Goal: Task Accomplishment & Management: Complete application form

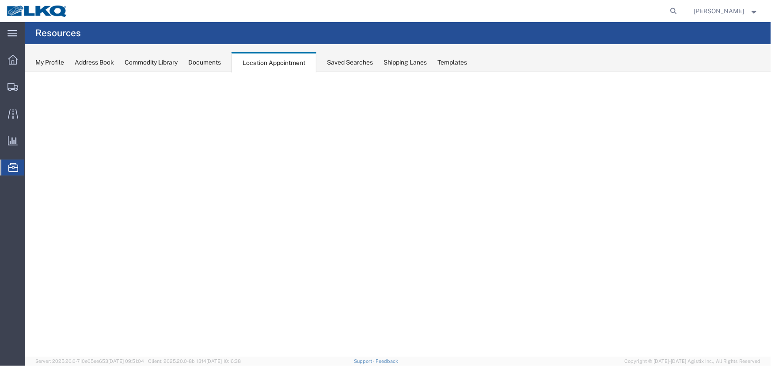
select select "27634"
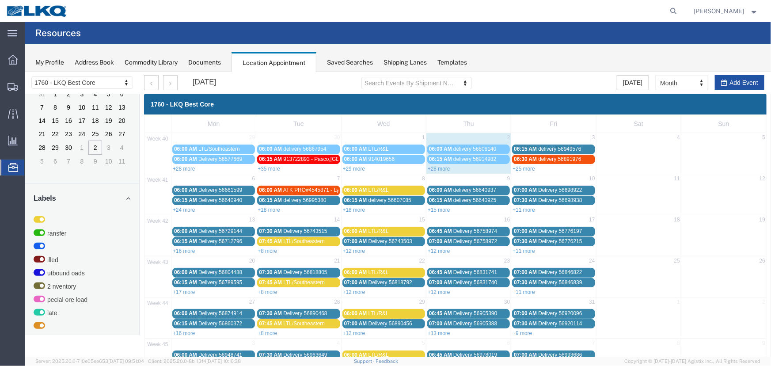
click at [737, 84] on button "Add Event" at bounding box center [740, 82] width 50 height 15
select select
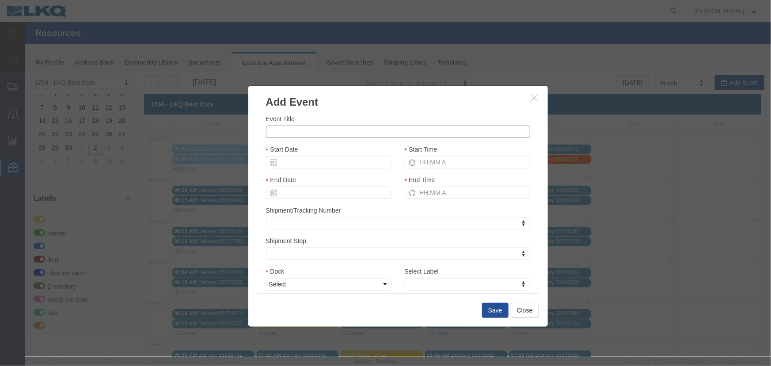
click at [318, 132] on input "Event Title" at bounding box center [398, 131] width 264 height 12
paste input "57009684"
type input "57009684 - AER"
click at [286, 166] on input "Start Date" at bounding box center [329, 162] width 126 height 12
click at [291, 189] on th "Mo" at bounding box center [285, 190] width 13 height 13
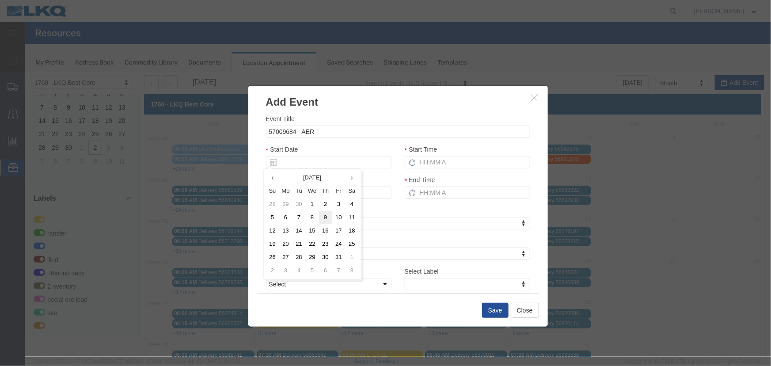
click at [323, 215] on td "9" at bounding box center [325, 216] width 13 height 13
click at [441, 157] on input "Start Time" at bounding box center [467, 162] width 126 height 12
type input "215p"
click at [327, 282] on select "Select 1760 - LKQ Best Core 1760 - Outbound Loads" at bounding box center [329, 284] width 126 height 12
select select "1"
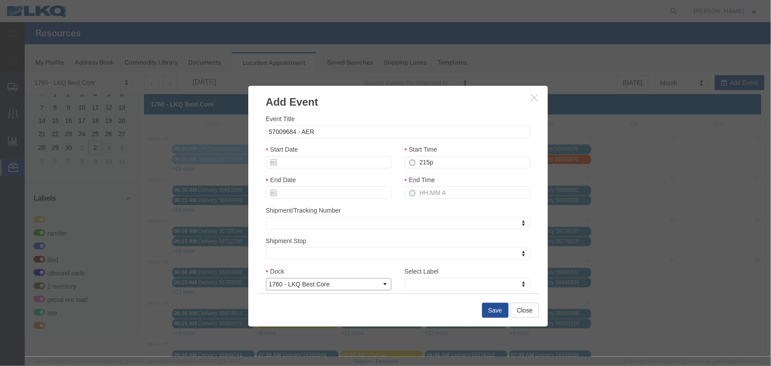
click at [266, 278] on select "Select 1760 - LKQ Best Core 1760 - Outbound Loads" at bounding box center [329, 284] width 126 height 12
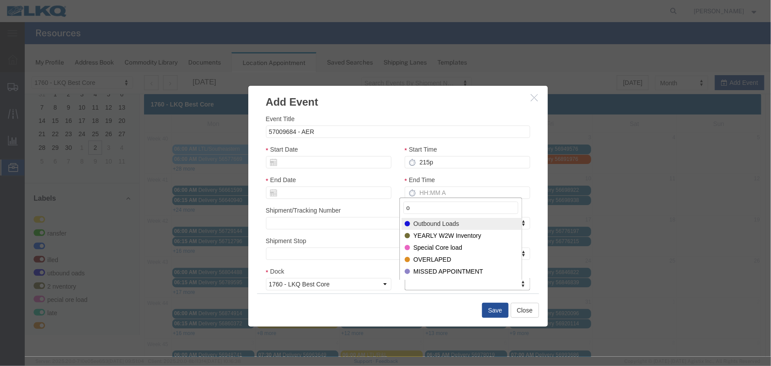
type input "o"
select select "80"
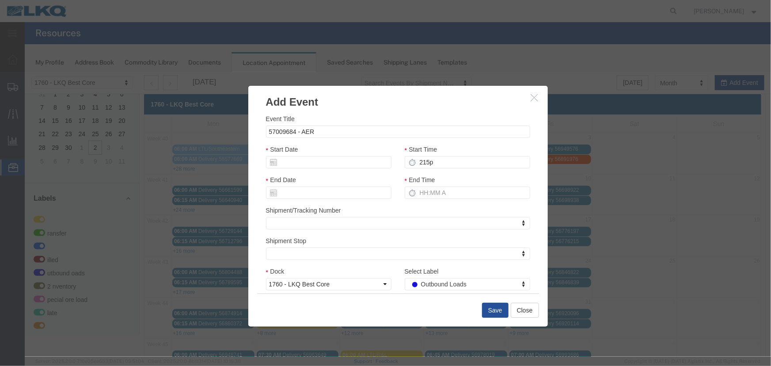
click at [478, 306] on div "Save Close" at bounding box center [398, 309] width 282 height 33
click at [486, 305] on button "Save" at bounding box center [495, 309] width 27 height 15
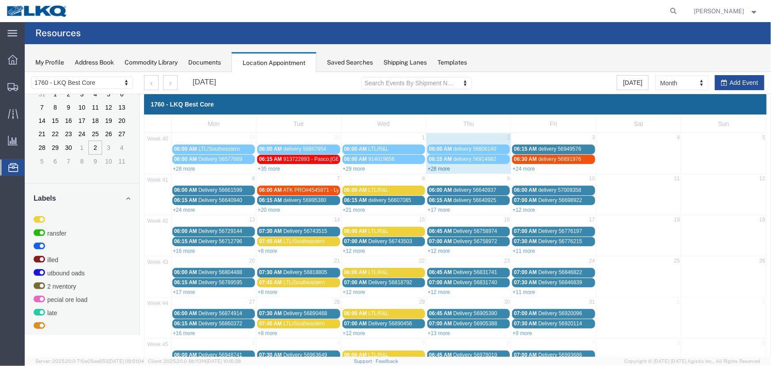
click at [433, 166] on link "+28 more" at bounding box center [438, 168] width 23 height 6
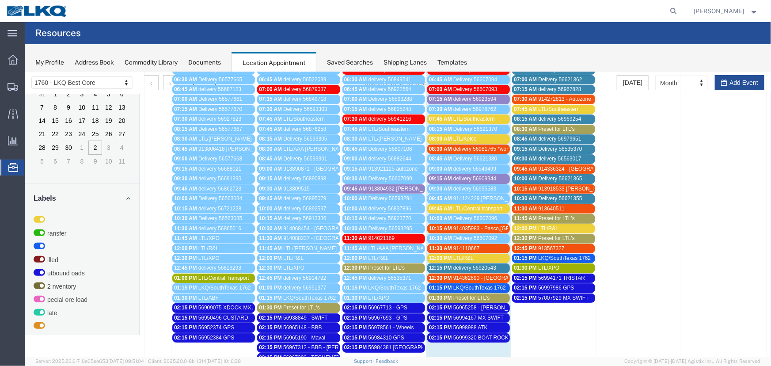
scroll to position [40, 0]
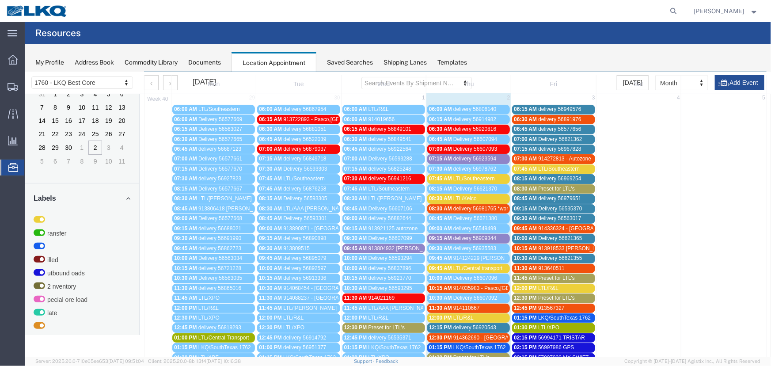
click at [564, 185] on span "Preset for LTL's" at bounding box center [556, 188] width 37 height 6
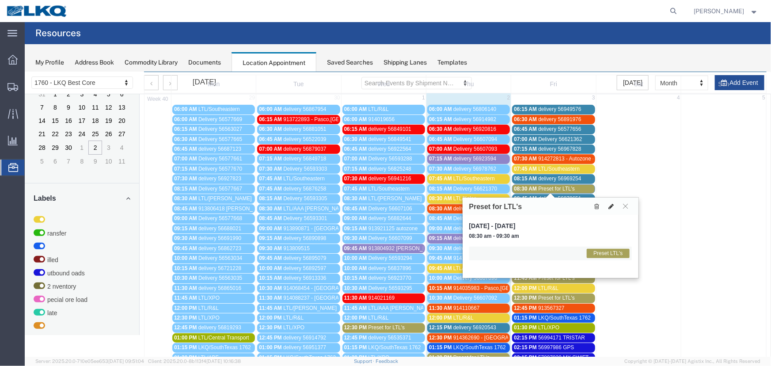
click at [609, 205] on icon at bounding box center [611, 206] width 5 height 6
select select "1"
select select "420"
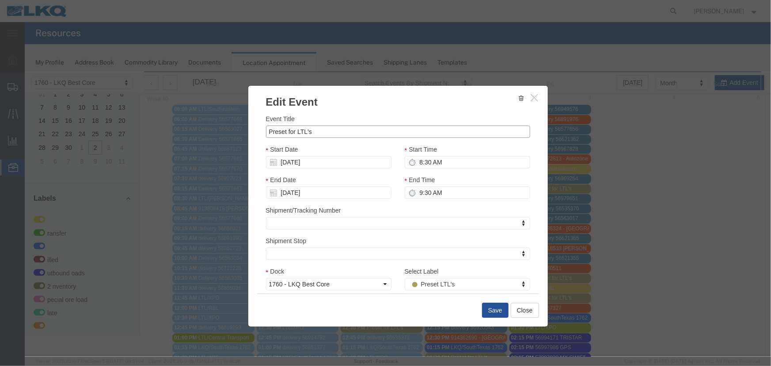
drag, startPoint x: 348, startPoint y: 132, endPoint x: 226, endPoint y: 131, distance: 122.0
click at [226, 131] on div "Edit Event Event Title Preset for LTL's Start Date [DATE] Start Time 8:30 AM En…" at bounding box center [397, 214] width 747 height 285
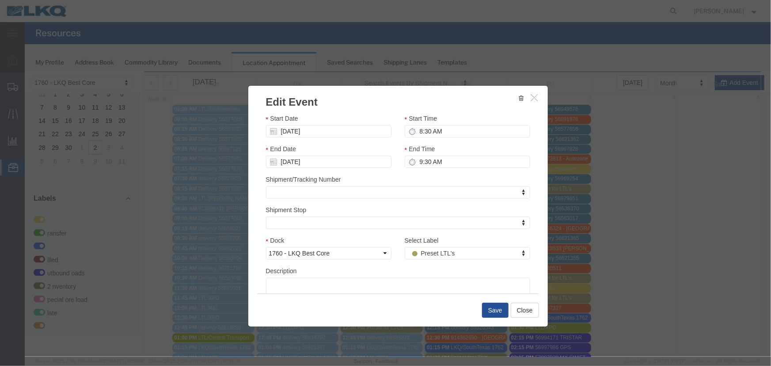
scroll to position [62, 0]
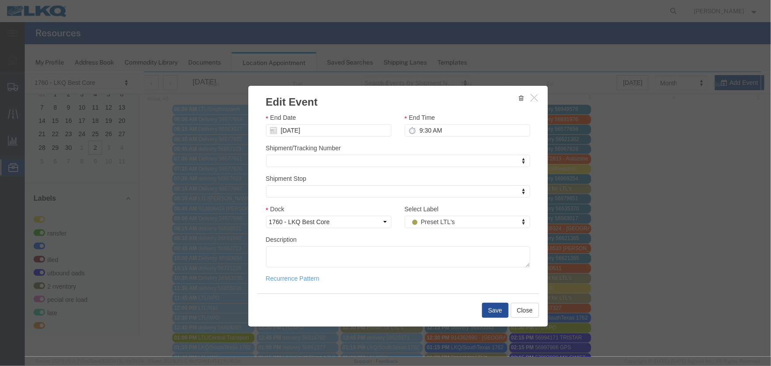
type input "LTL/[PERSON_NAME]"
click at [316, 260] on textarea "Description" at bounding box center [398, 256] width 264 height 21
paste textarea "248-0018609 183-0163272 295-4691297 089-5898347 295-4691298"
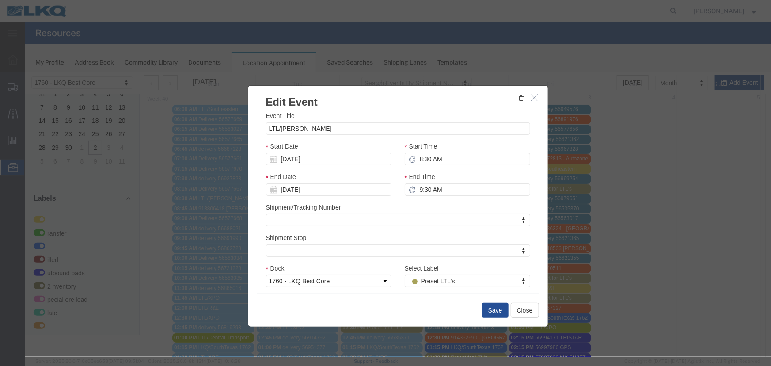
scroll to position [0, 0]
type textarea "248-0018609 183-0163272 295-4691297 089-5898347 295-4691298"
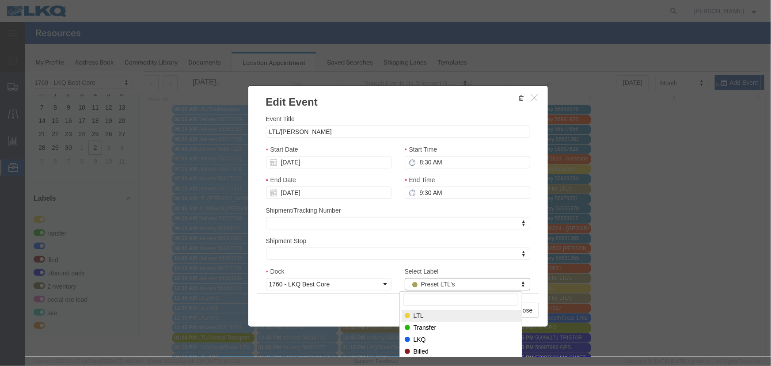
select select "25"
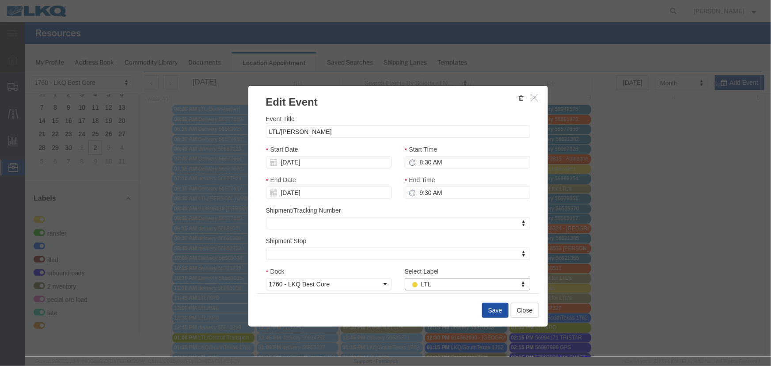
click at [490, 308] on button "Save" at bounding box center [495, 309] width 27 height 15
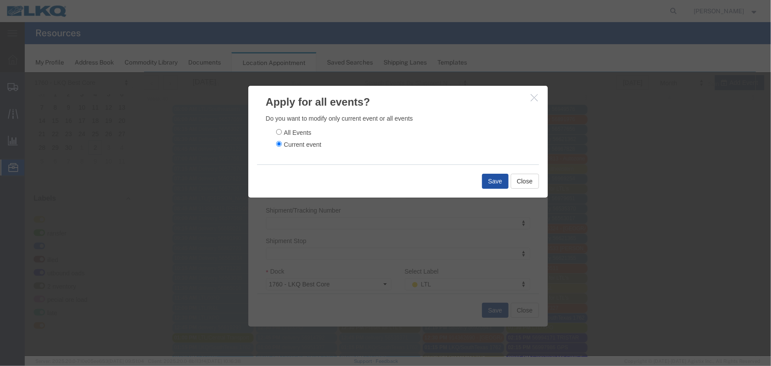
click at [491, 178] on button "Save" at bounding box center [495, 180] width 27 height 15
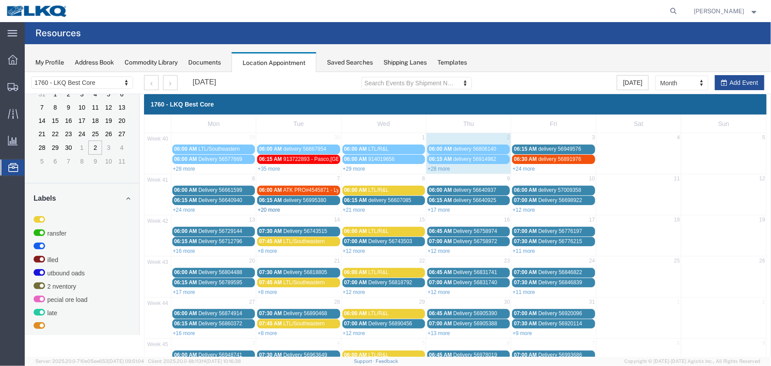
click at [277, 209] on link "+20 more" at bounding box center [268, 209] width 23 height 6
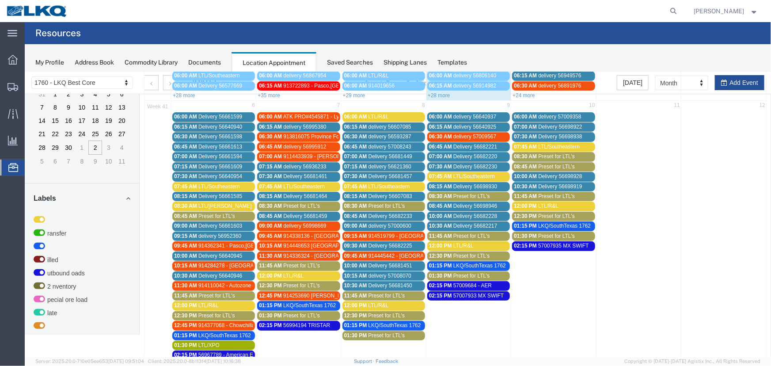
scroll to position [160, 0]
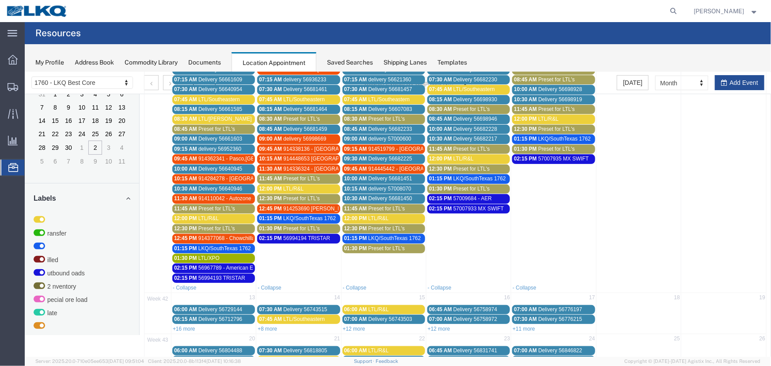
click at [301, 115] on span "Preset for LTL's" at bounding box center [301, 118] width 37 height 6
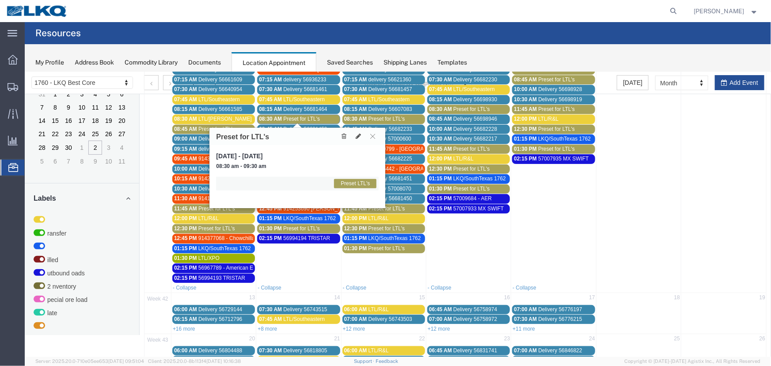
click at [290, 122] on link "08:30 AM Preset for LTL's" at bounding box center [298, 118] width 83 height 9
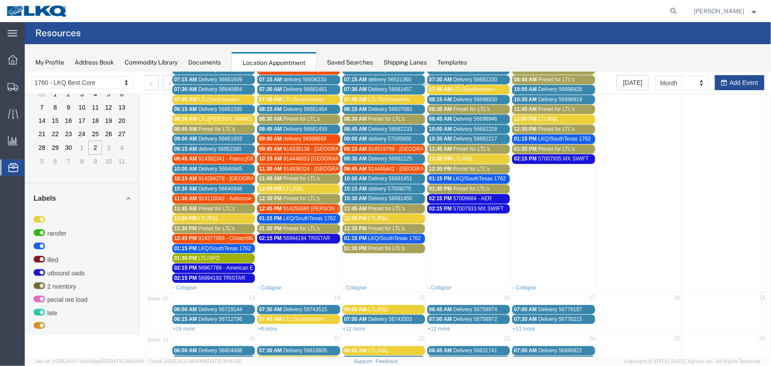
click at [296, 176] on span "Preset for LTL's" at bounding box center [301, 178] width 37 height 6
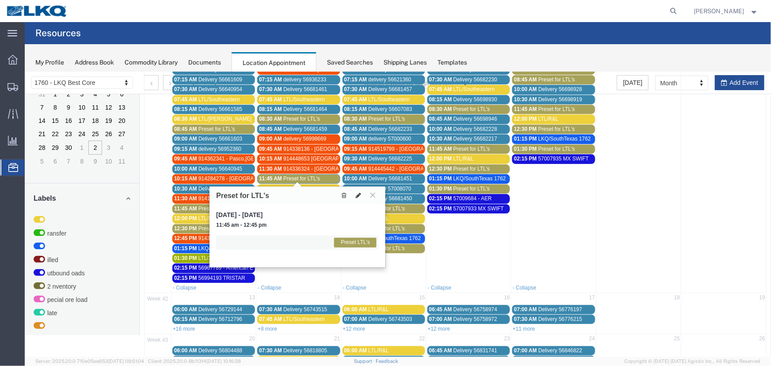
click at [356, 195] on icon at bounding box center [357, 195] width 5 height 6
select select "1"
select select "420"
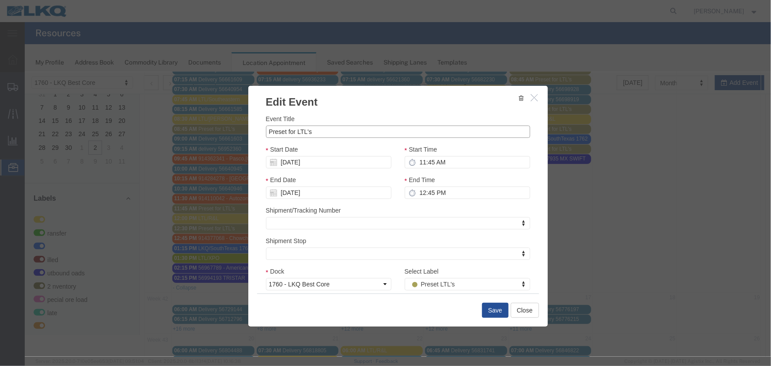
click at [225, 132] on div "Edit Event Event Title Preset for LTL's Start Date [DATE] Start Time 11:45 AM E…" at bounding box center [397, 214] width 747 height 285
type input "LTL/[PERSON_NAME]"
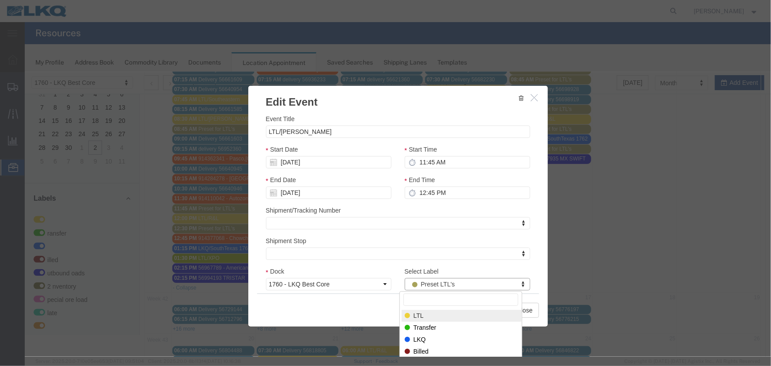
select select "25"
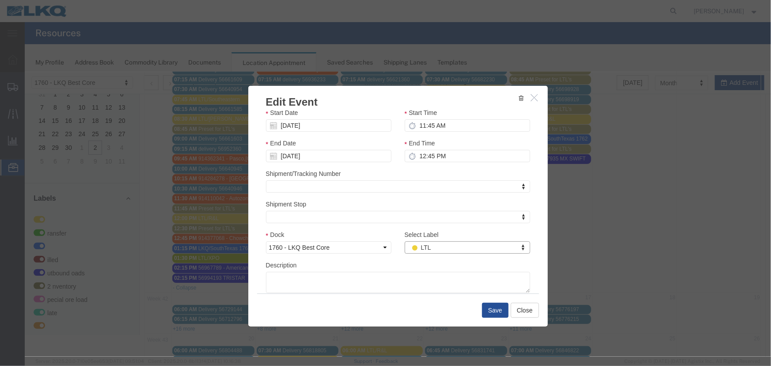
scroll to position [62, 0]
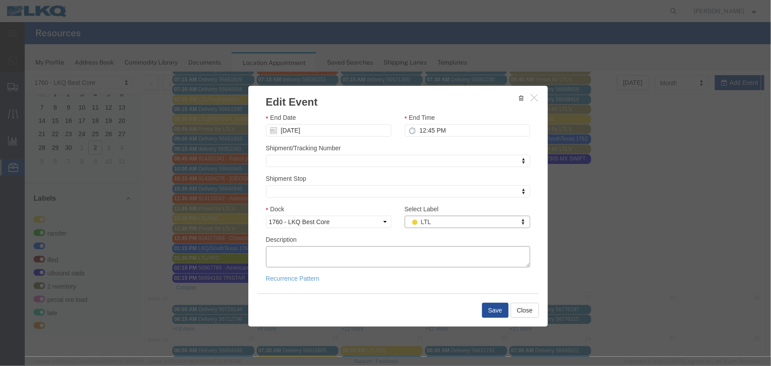
click at [331, 256] on textarea "Description" at bounding box center [398, 256] width 264 height 21
paste textarea "295-4827539 295-4827538"
type textarea "295-4827539 295-4827538"
click at [488, 309] on button "Save" at bounding box center [495, 309] width 27 height 15
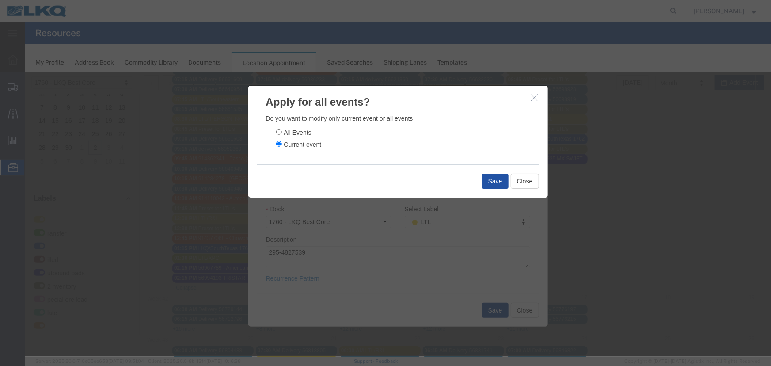
drag, startPoint x: 488, startPoint y: 178, endPoint x: 378, endPoint y: 160, distance: 111.2
click at [486, 178] on button "Save" at bounding box center [495, 180] width 27 height 15
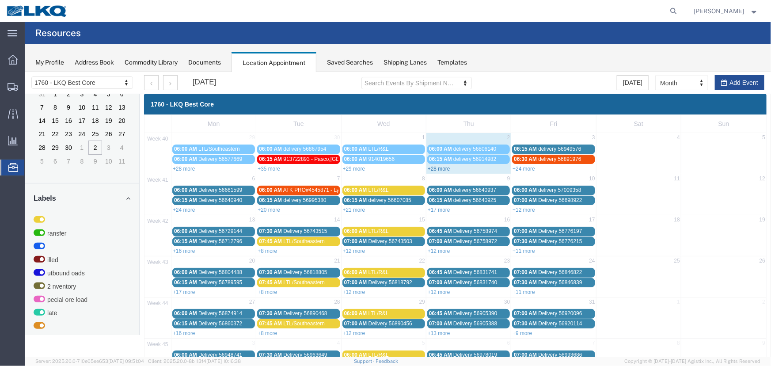
click at [442, 169] on link "+28 more" at bounding box center [438, 168] width 23 height 6
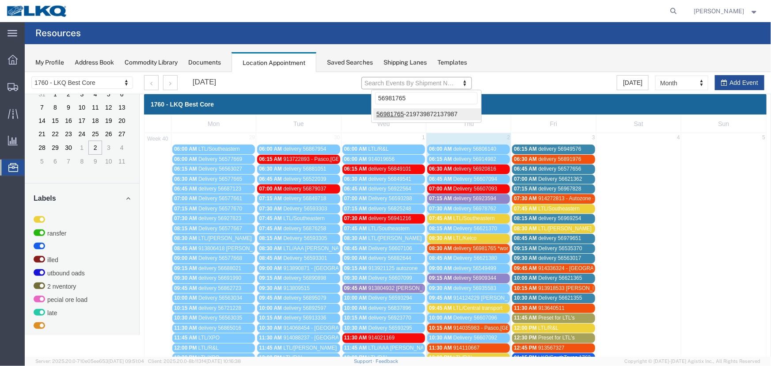
type input "56981765"
click at [401, 110] on div at bounding box center [397, 214] width 747 height 285
click at [410, 110] on div at bounding box center [397, 214] width 747 height 285
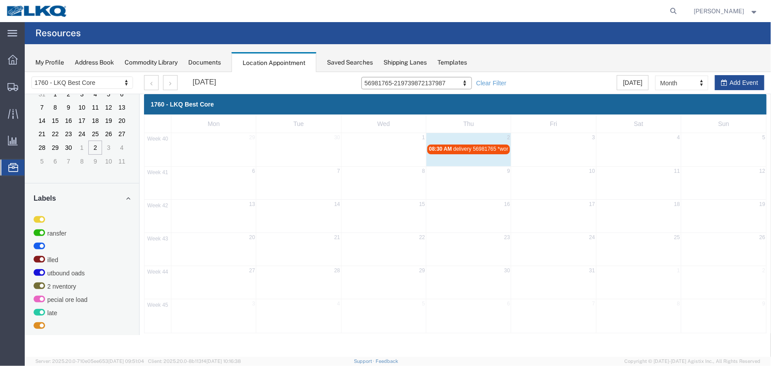
click at [460, 149] on span "delivery 56981765 *work in*" at bounding box center [485, 148] width 65 height 6
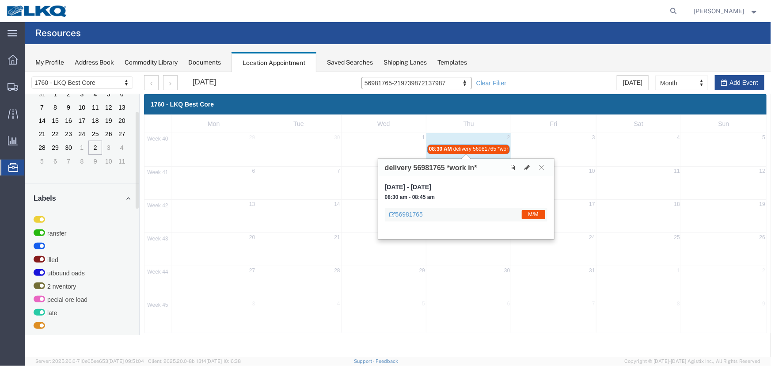
click at [440, 145] on div "08:30 AM delivery 56981765 *work in*" at bounding box center [468, 148] width 79 height 7
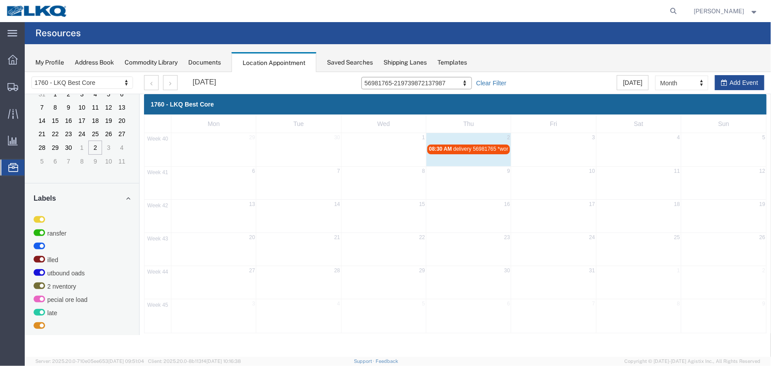
click at [506, 82] on link "Clear Filter" at bounding box center [491, 82] width 30 height 9
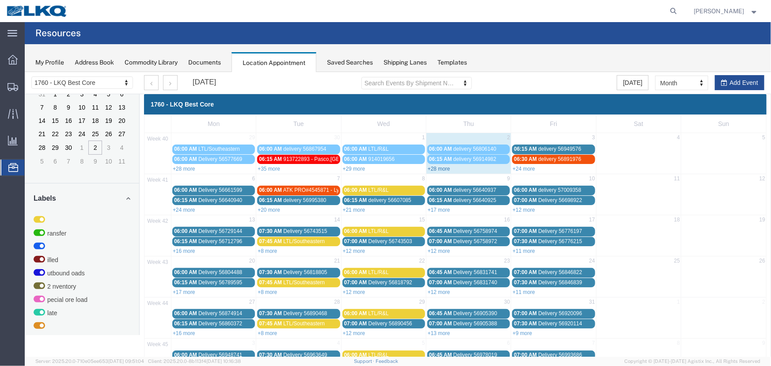
click at [437, 168] on link "+28 more" at bounding box center [438, 168] width 23 height 6
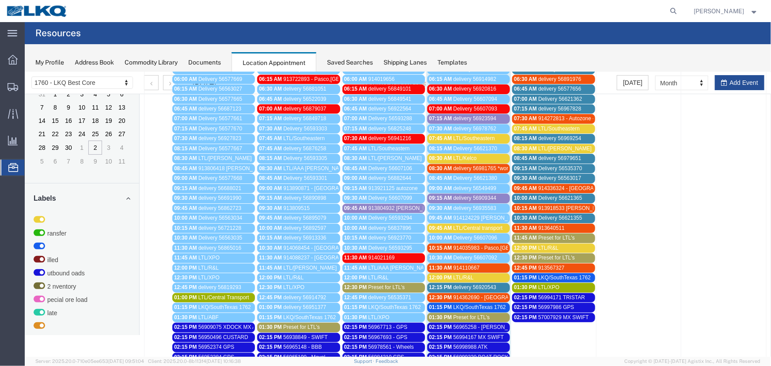
scroll to position [40, 0]
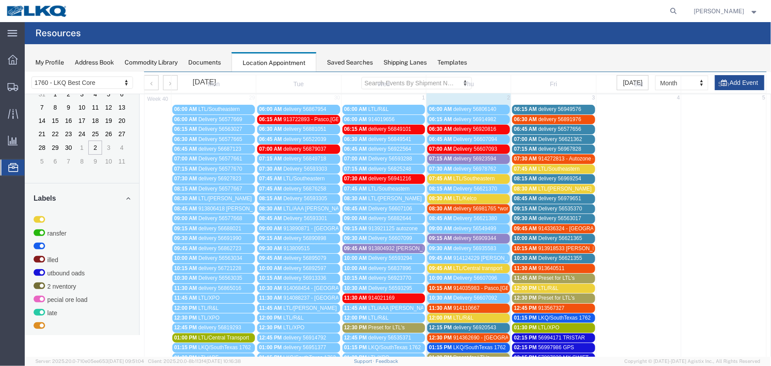
click at [548, 119] on span "delivery 56891976" at bounding box center [559, 119] width 43 height 6
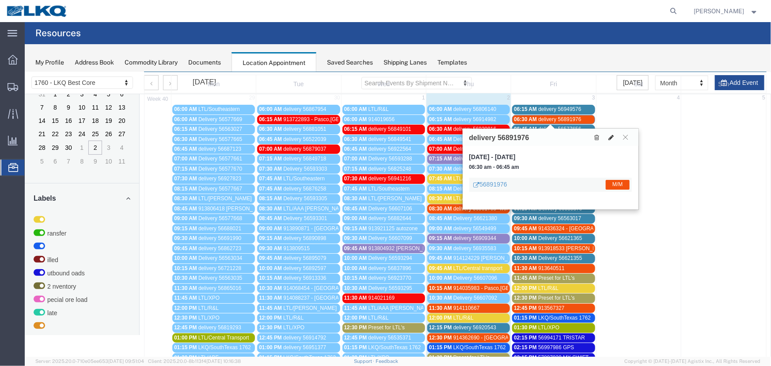
click at [609, 136] on icon at bounding box center [611, 137] width 5 height 6
select select "100"
select select "1"
select select "24"
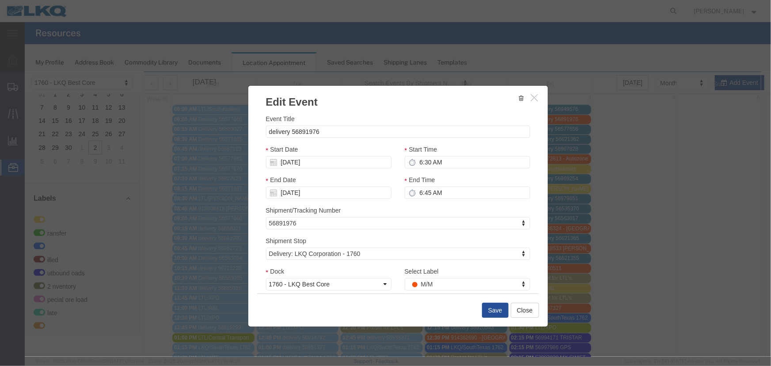
click at [531, 96] on icon "button" at bounding box center [534, 97] width 7 height 8
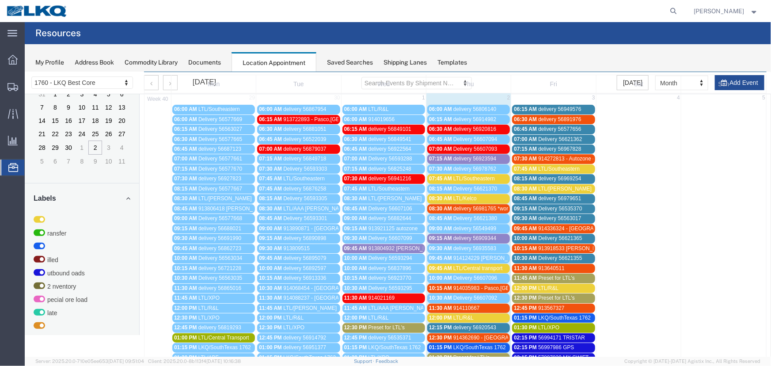
click at [572, 117] on span "delivery 56891976" at bounding box center [559, 119] width 43 height 6
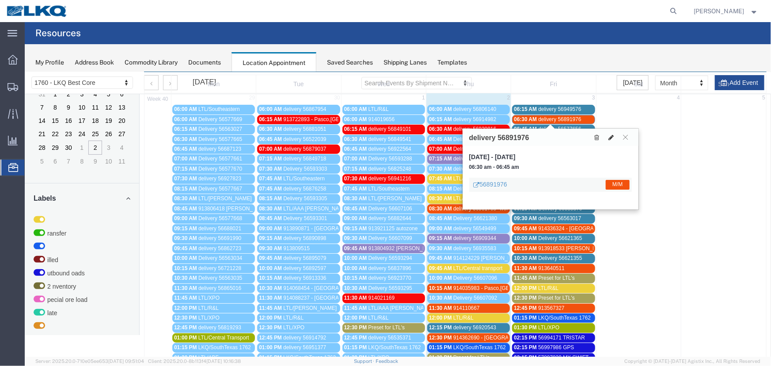
click at [611, 137] on icon at bounding box center [611, 137] width 5 height 6
select select "100"
select select "1"
select select "24"
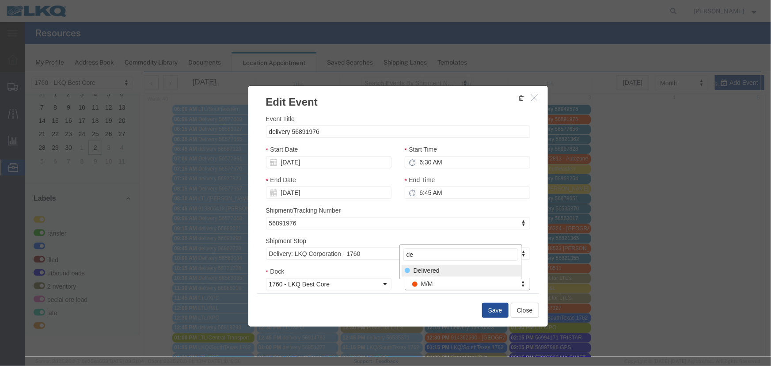
type input "de"
select select "40"
click at [492, 306] on button "Save" at bounding box center [495, 309] width 27 height 15
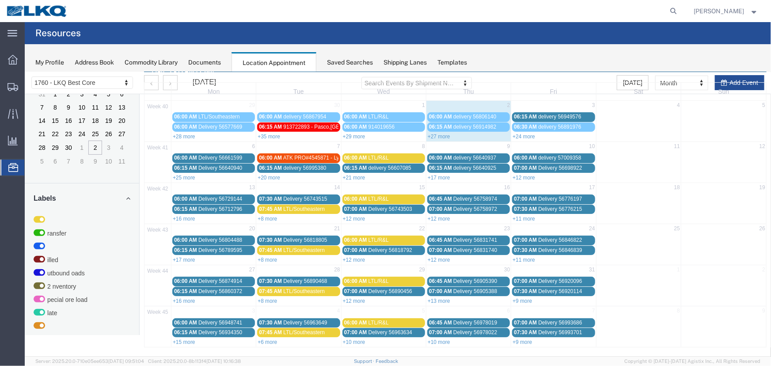
scroll to position [30, 0]
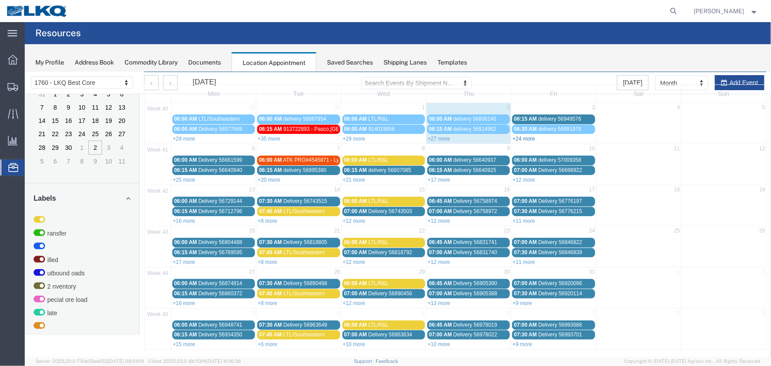
click at [519, 135] on link "+24 more" at bounding box center [523, 138] width 23 height 6
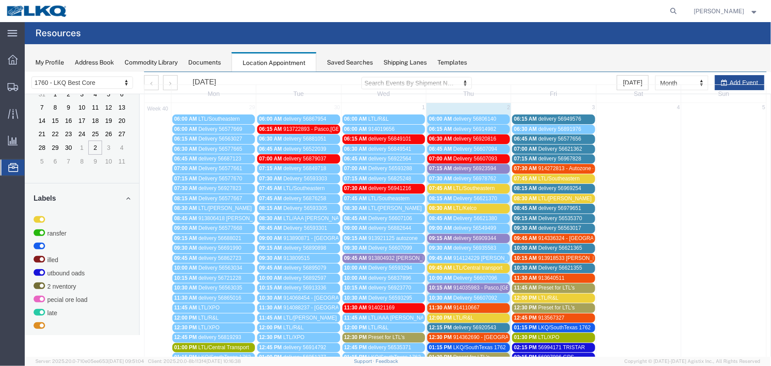
scroll to position [40, 0]
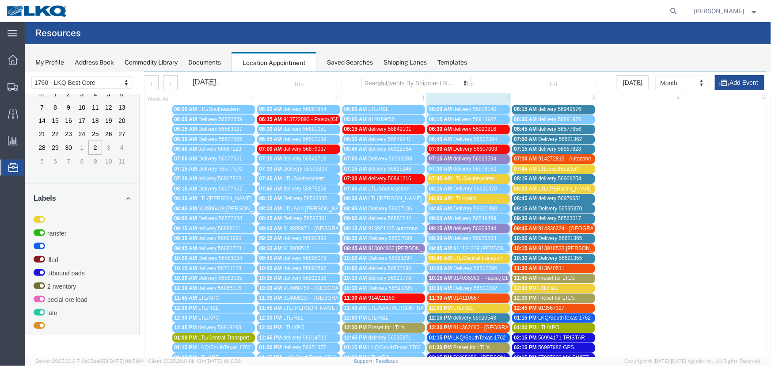
click at [529, 118] on span "06:30 AM" at bounding box center [525, 119] width 23 height 6
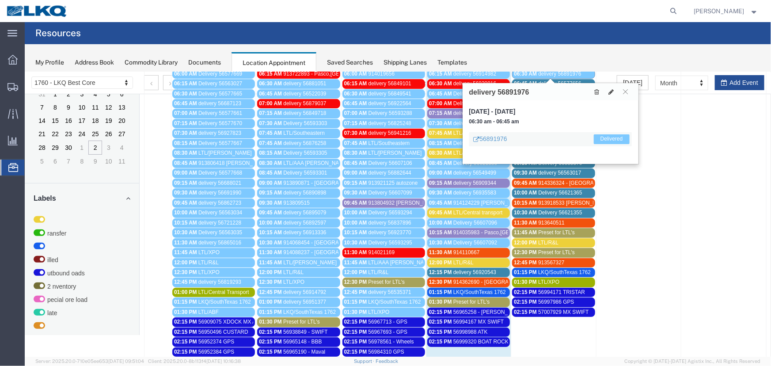
scroll to position [201, 0]
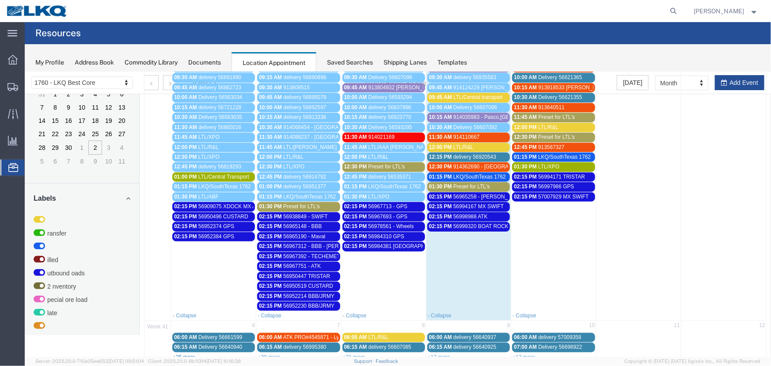
click at [183, 354] on link "+25 more" at bounding box center [183, 357] width 23 height 6
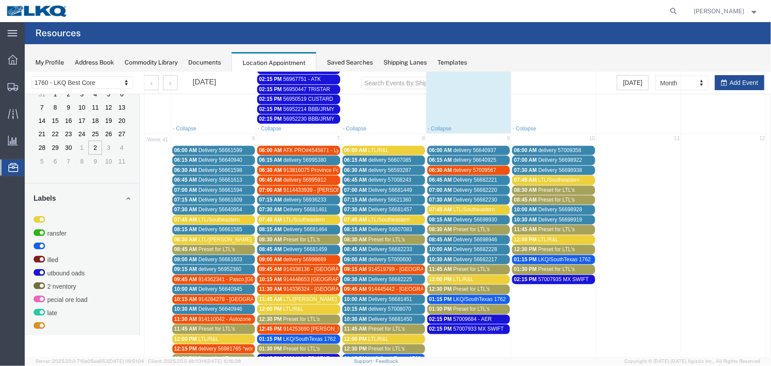
scroll to position [402, 0]
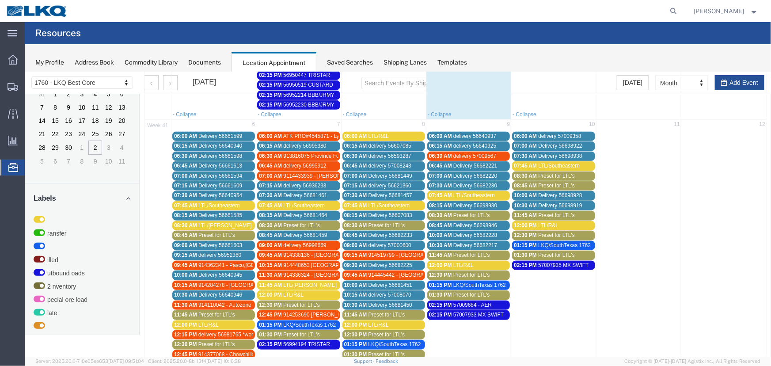
click at [222, 331] on span "delivery 56981765 *work in*" at bounding box center [230, 334] width 65 height 6
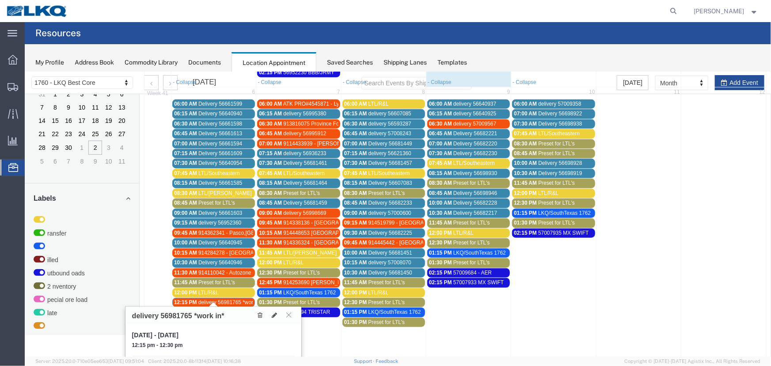
scroll to position [442, 0]
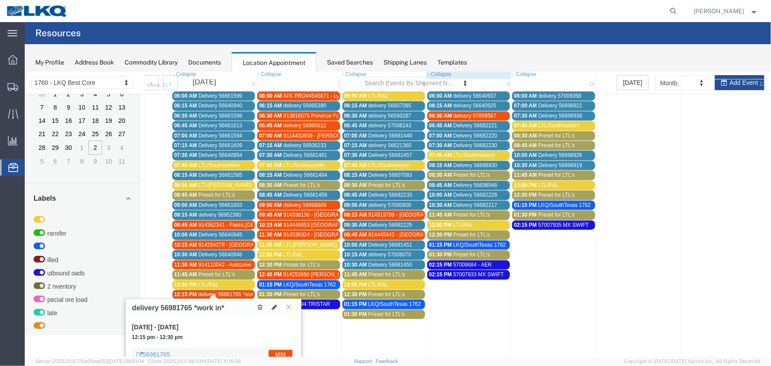
drag, startPoint x: 167, startPoint y: 223, endPoint x: 42, endPoint y: 277, distance: 135.8
click at [167, 223] on td at bounding box center [157, 225] width 27 height 10
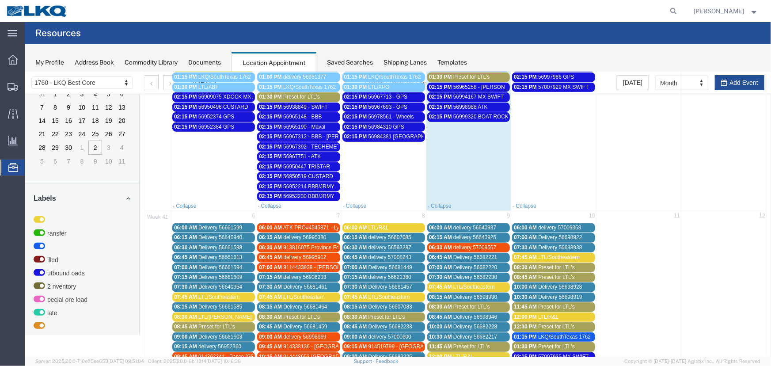
scroll to position [482, 0]
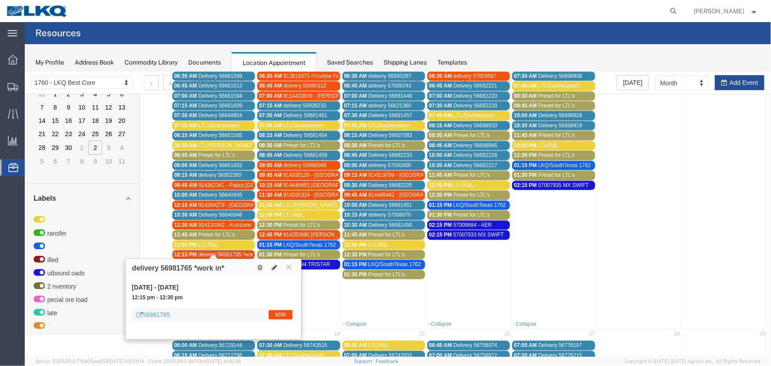
click at [233, 251] on span "delivery 56981765 *work in*" at bounding box center [230, 254] width 65 height 6
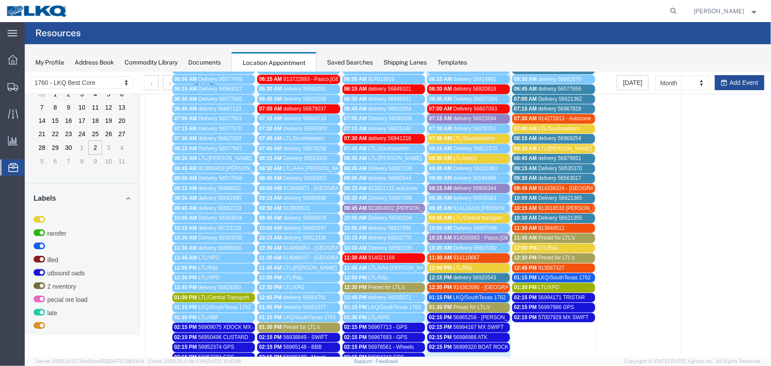
scroll to position [40, 0]
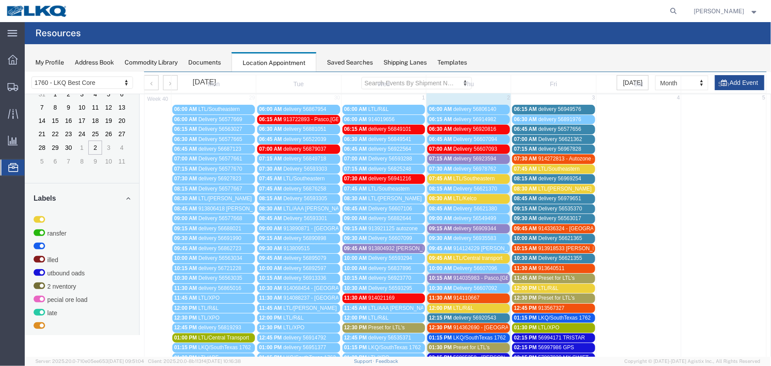
click at [551, 120] on span "delivery 56891976" at bounding box center [559, 119] width 43 height 6
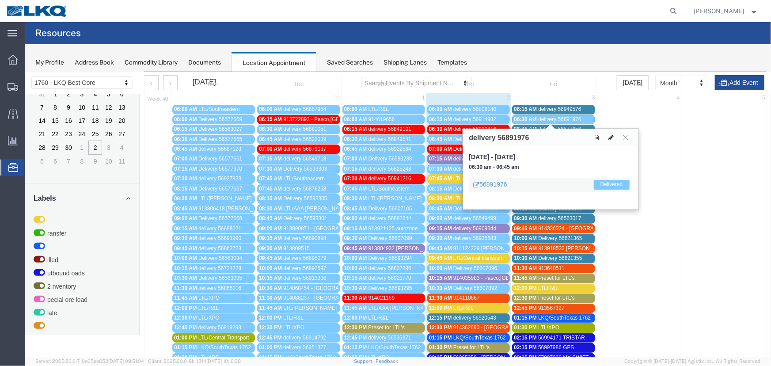
click at [608, 137] on button at bounding box center [611, 136] width 12 height 9
select select "100"
select select "1"
select select "40"
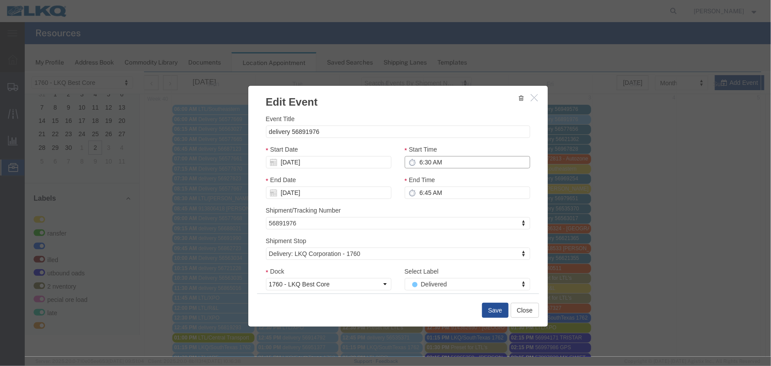
click at [461, 164] on input "6:30 AM" at bounding box center [467, 162] width 126 height 12
type input "8:30 AM"
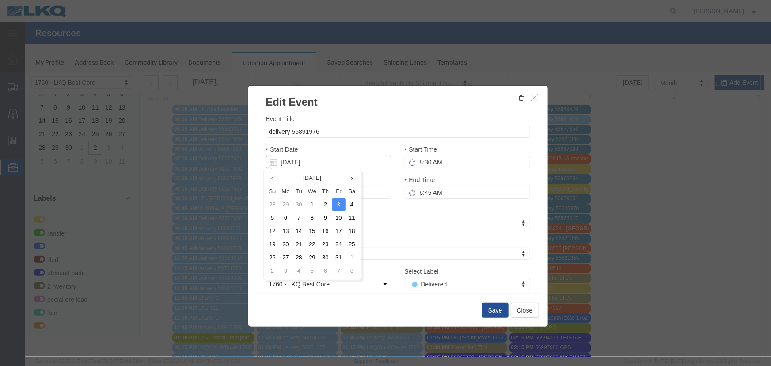
click at [308, 160] on input "[DATE]" at bounding box center [329, 162] width 126 height 12
click at [297, 186] on th "Tu" at bounding box center [298, 190] width 13 height 13
click at [324, 200] on td "2" at bounding box center [325, 204] width 13 height 13
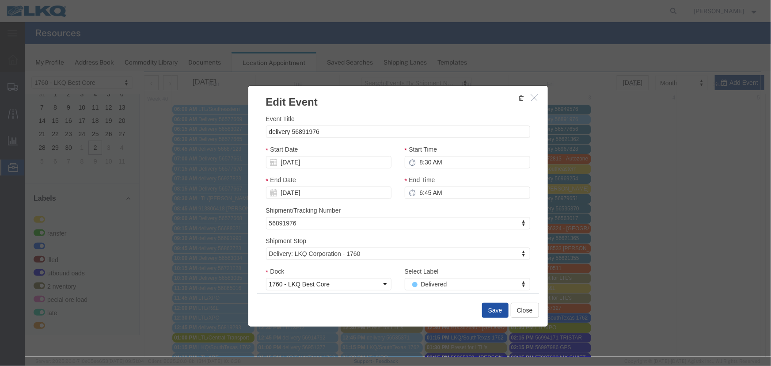
click at [487, 310] on button "Save" at bounding box center [495, 309] width 27 height 15
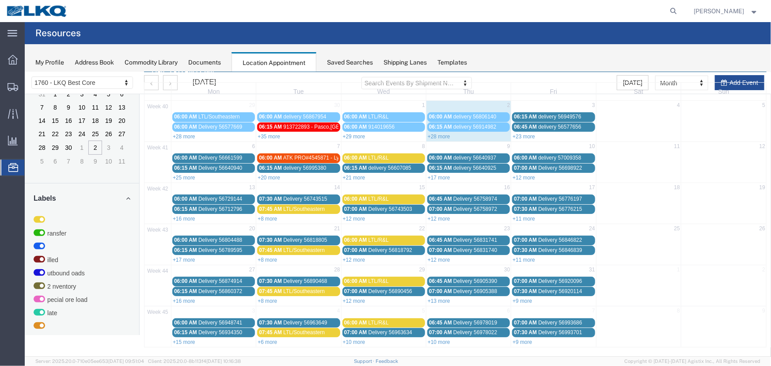
scroll to position [30, 0]
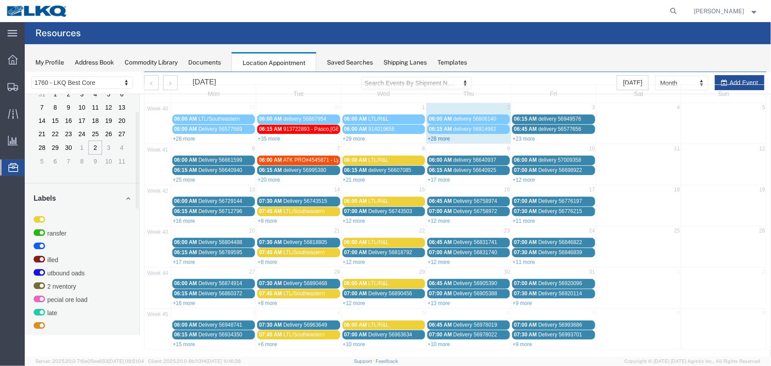
click at [428, 138] on link "+28 more" at bounding box center [438, 138] width 23 height 6
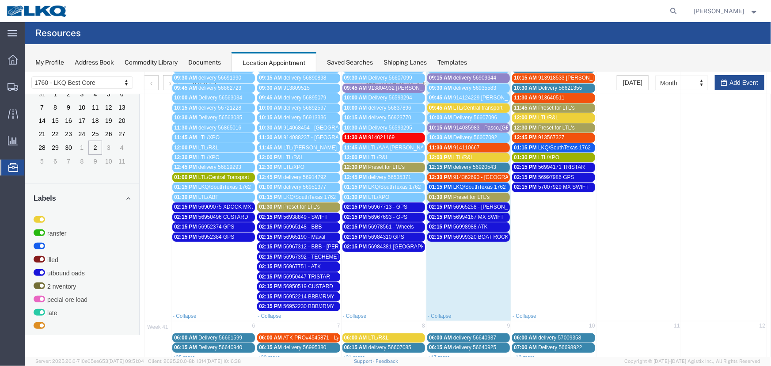
scroll to position [241, 0]
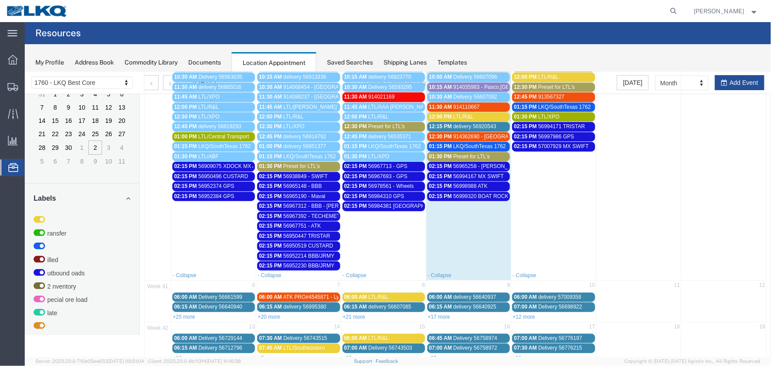
click at [178, 313] on link "+25 more" at bounding box center [183, 316] width 23 height 6
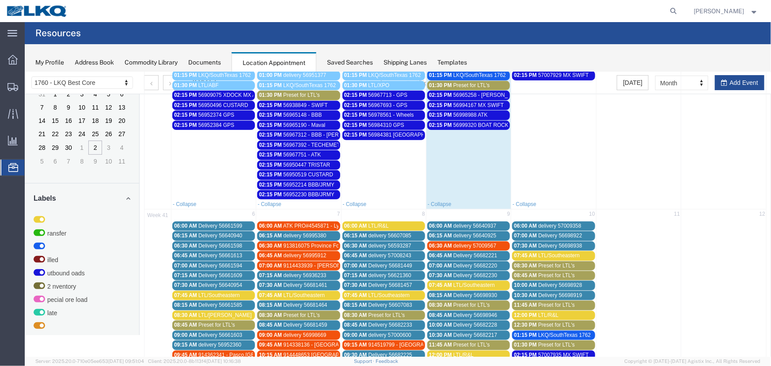
scroll to position [442, 0]
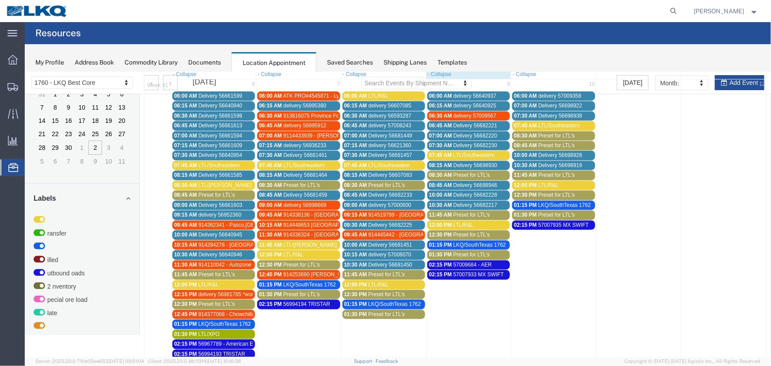
click at [248, 282] on link "12:00 PM LTL/R&L" at bounding box center [213, 284] width 83 height 9
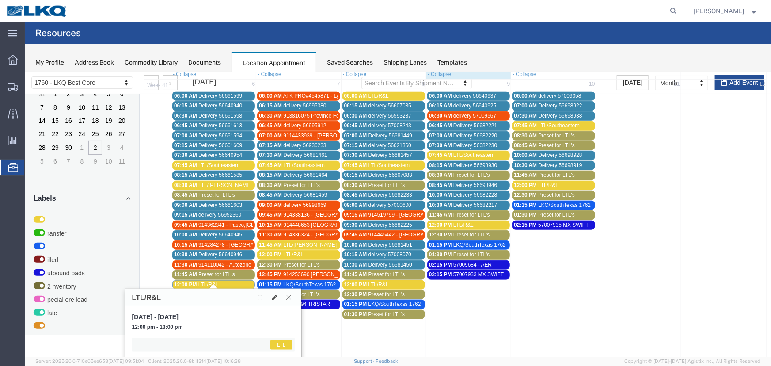
click at [246, 291] on div "12:15 PM delivery 56981765 *work in*" at bounding box center [213, 294] width 79 height 7
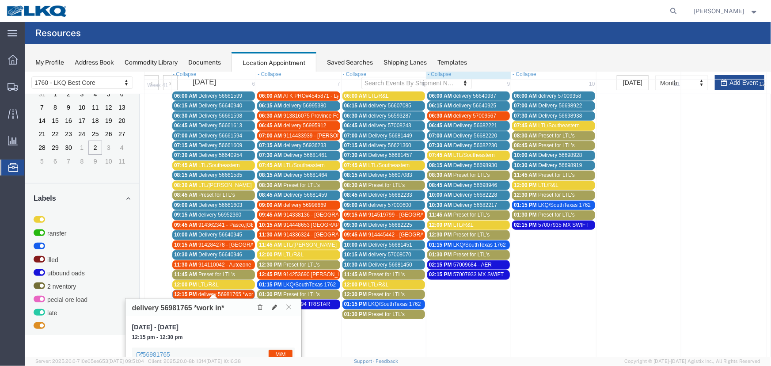
click at [229, 291] on span "delivery 56981765 *work in*" at bounding box center [230, 294] width 65 height 6
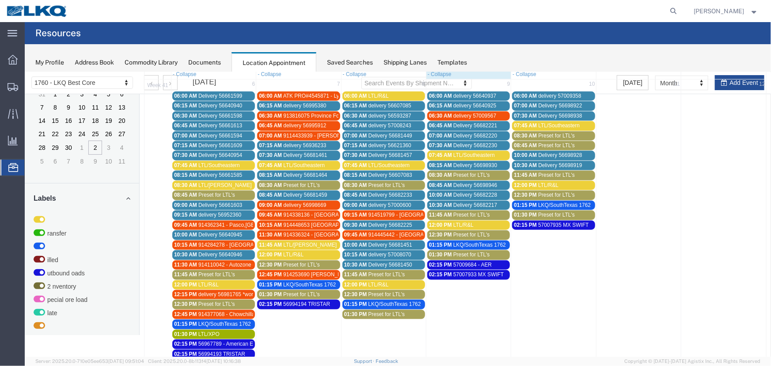
click at [229, 291] on span "delivery 56981765 *work in*" at bounding box center [230, 294] width 65 height 6
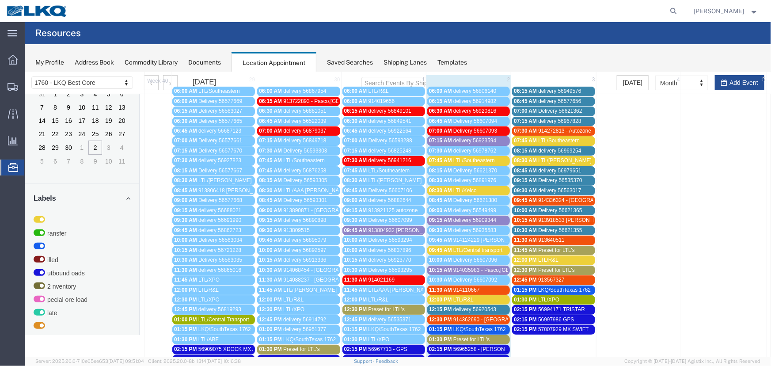
scroll to position [40, 0]
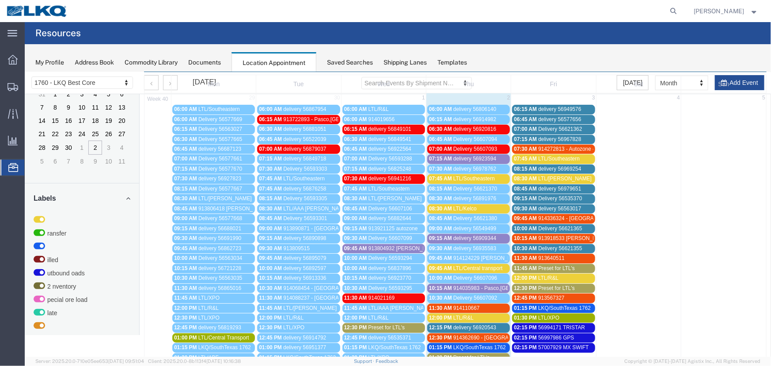
click at [373, 325] on span "Preset for LTL's" at bounding box center [386, 327] width 37 height 6
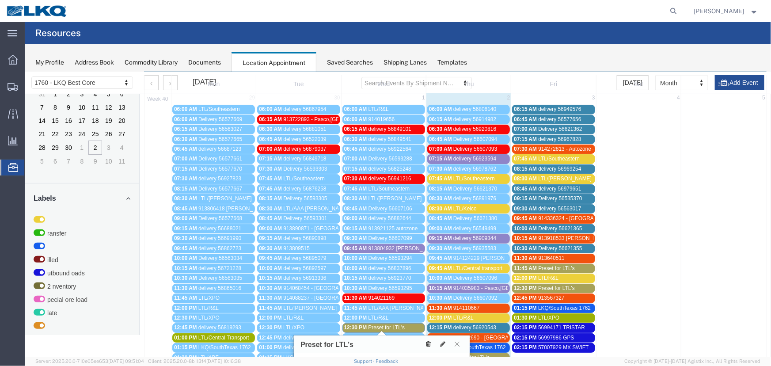
click at [431, 342] on button at bounding box center [428, 343] width 12 height 9
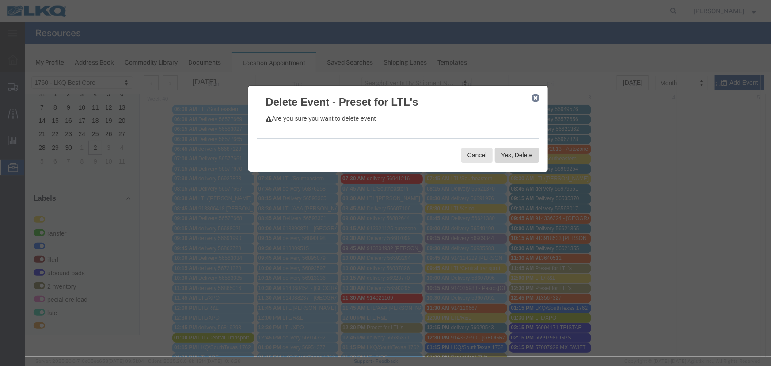
click at [525, 154] on button "Yes, Delete" at bounding box center [517, 154] width 44 height 15
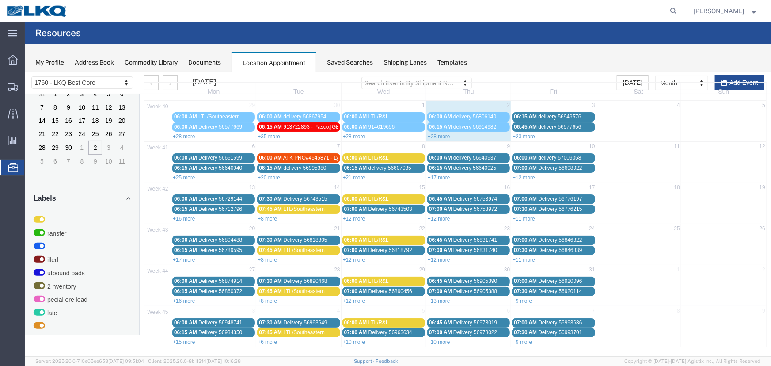
scroll to position [30, 0]
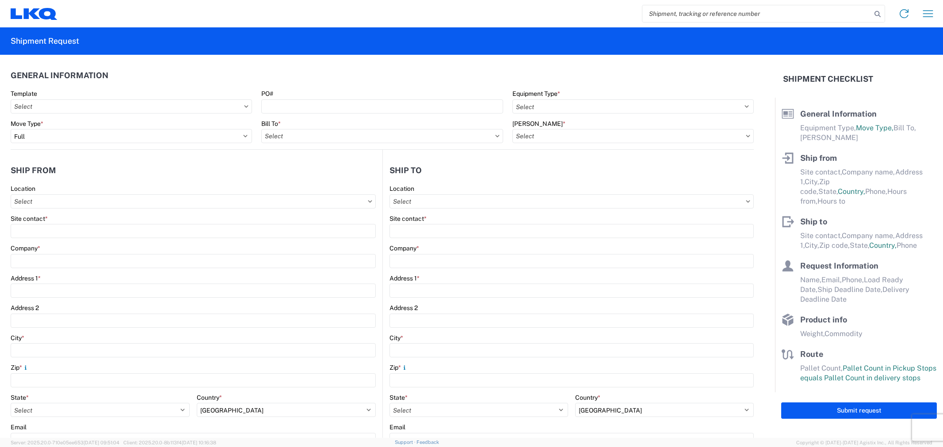
select select "FULL"
select select "US"
select select "LBS"
select select "IN"
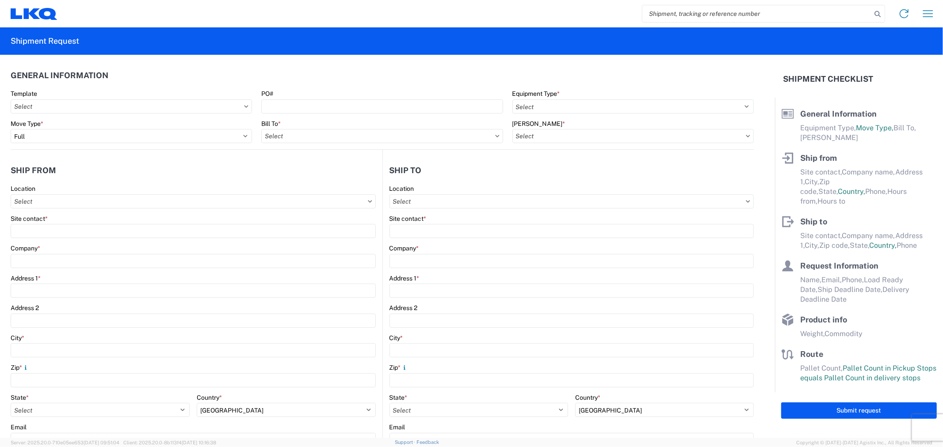
click at [692, 11] on input "search" at bounding box center [756, 13] width 229 height 17
type input "56781360"
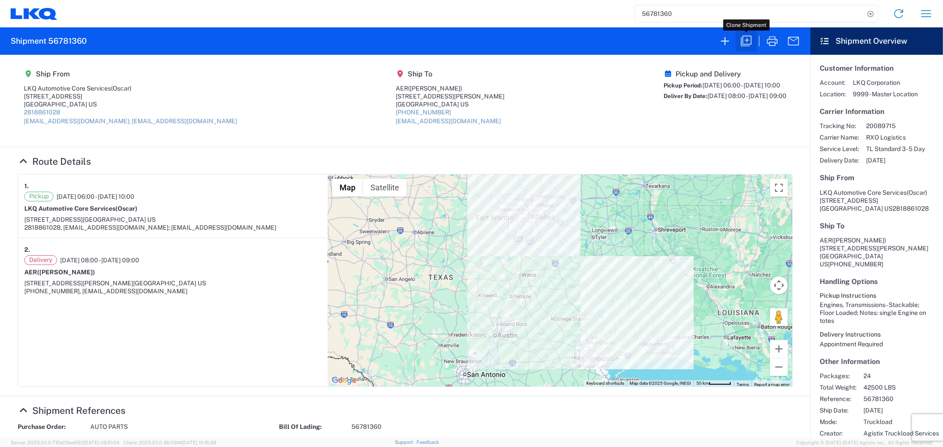
click at [744, 40] on icon "button" at bounding box center [746, 41] width 14 height 14
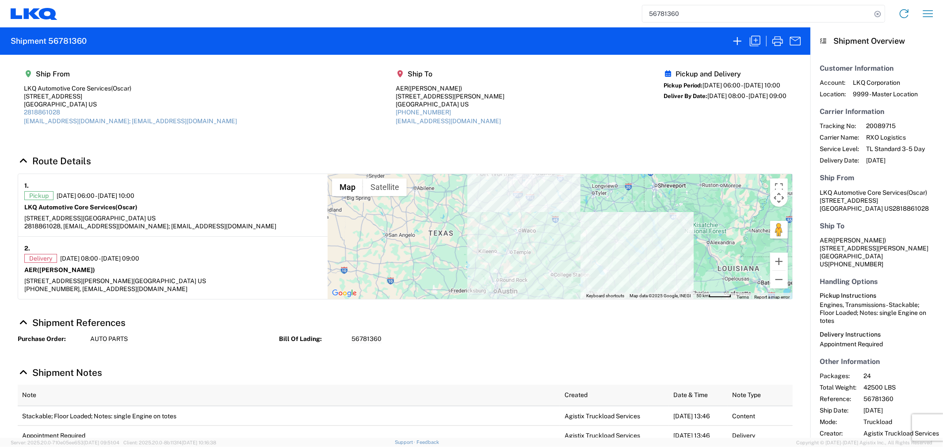
select select "STDV"
select select "FULL"
select select "US"
select select "LBS"
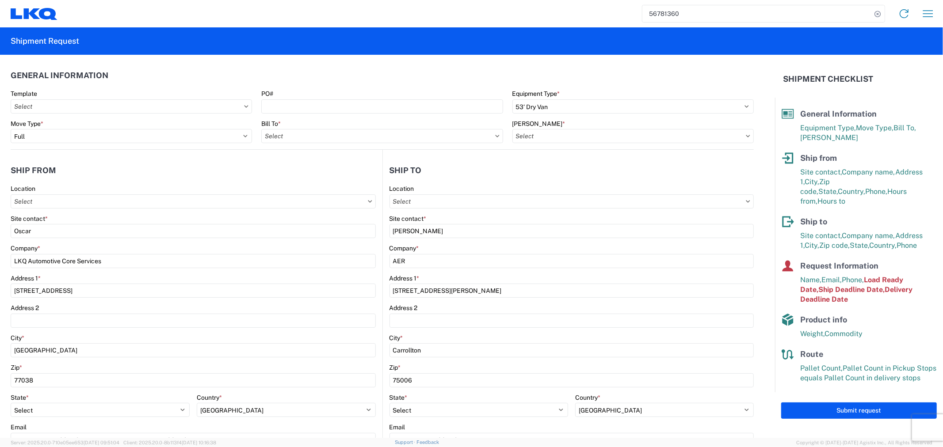
type input "1760 - LKQ Best Core"
type input "1760-6300-66000-0000 - 1760 Freight Out"
type input "1760 - LKQ Best Core"
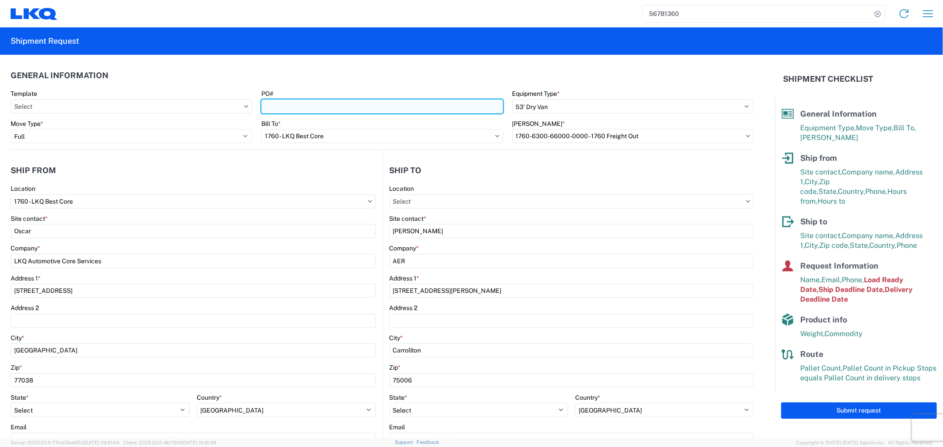
click at [290, 108] on input "PO#" at bounding box center [381, 106] width 241 height 14
type input "AER-10092025"
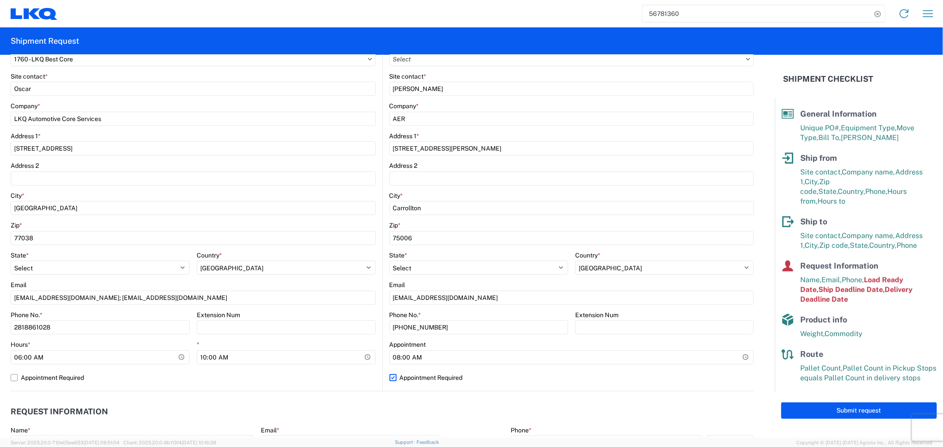
scroll to position [147, 0]
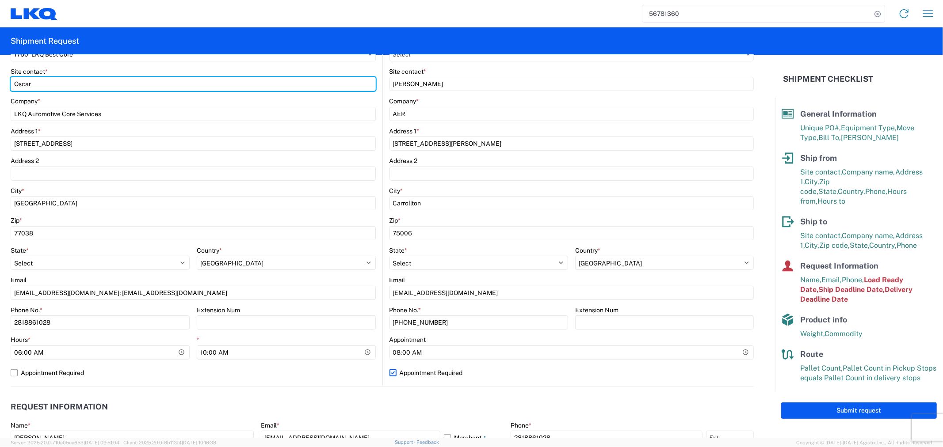
drag, startPoint x: 78, startPoint y: 83, endPoint x: -45, endPoint y: 84, distance: 122.5
click at [0, 84] on html "56781360 Home Shipment request Shipment tracking Shipment Request General Infor…" at bounding box center [471, 223] width 943 height 447
type input "ALfredo canales"
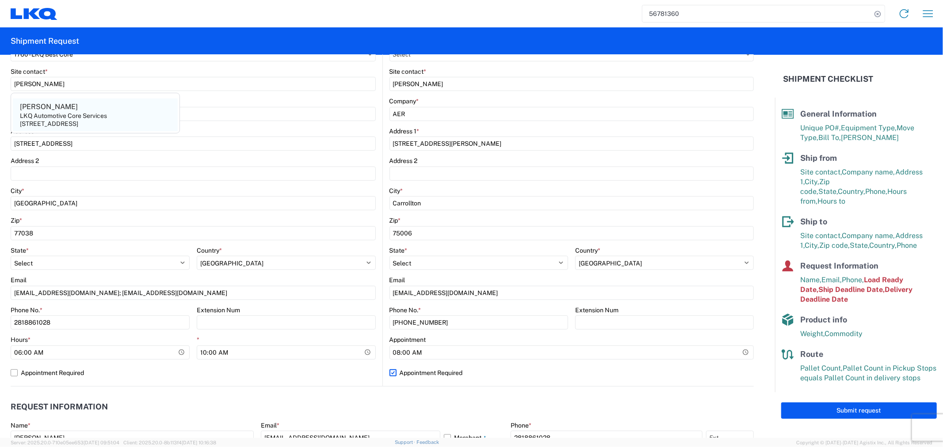
click at [89, 104] on agx-address-suggestion-item "Alfredo Canales LKQ Automotive Core Services 1714 West Mout Houston Rd, Houston…" at bounding box center [95, 115] width 165 height 33
type input "Alfredo Canales"
select select "TX"
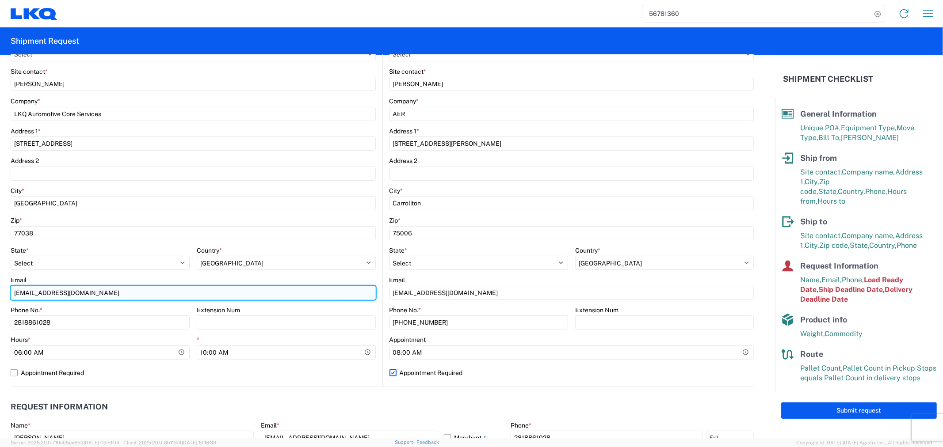
click at [99, 293] on input "[EMAIL_ADDRESS][DOMAIN_NAME]" at bounding box center [193, 293] width 365 height 14
type input "acgarcia@lkqcorp.com; oxdavila@lkqcorp.com"
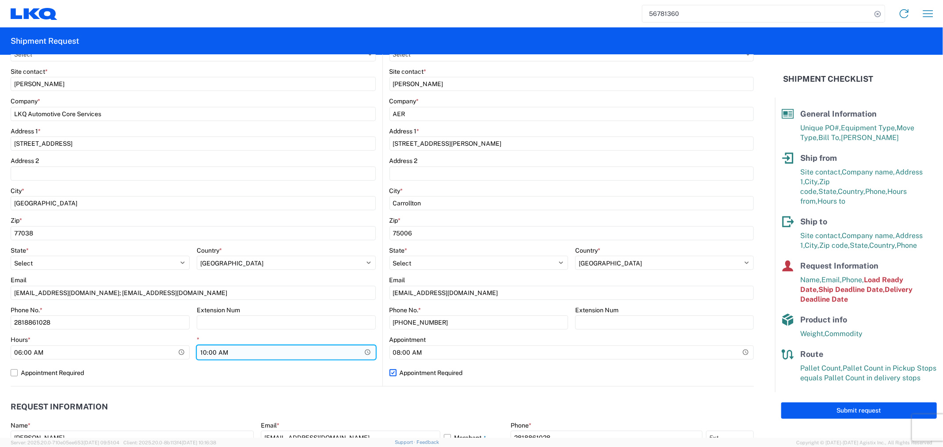
click at [250, 351] on input "10:00:00" at bounding box center [286, 353] width 179 height 14
type input "11:00"
click at [233, 372] on label "Appointment Required" at bounding box center [193, 373] width 365 height 14
click at [0, 0] on input "Appointment Required" at bounding box center [0, 0] width 0 height 0
select select "US"
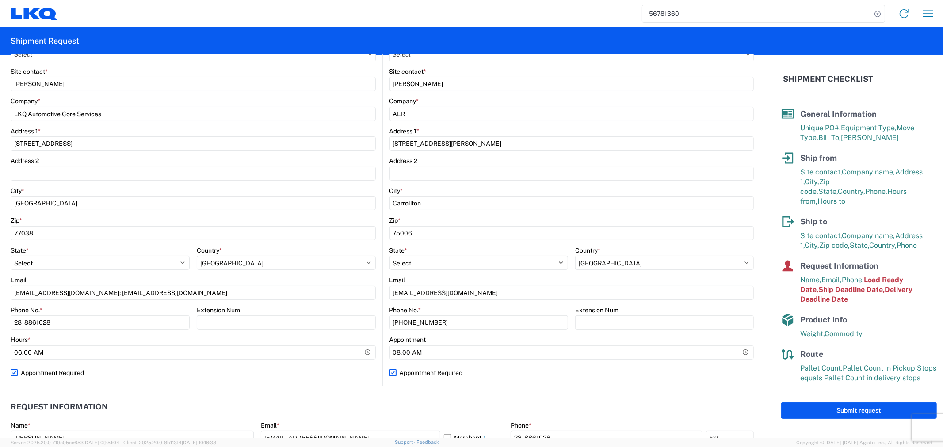
click at [50, 374] on label "Appointment Required" at bounding box center [193, 373] width 365 height 14
click at [0, 0] on input "Appointment Required" at bounding box center [0, 0] width 0 height 0
select select "TX"
select select "US"
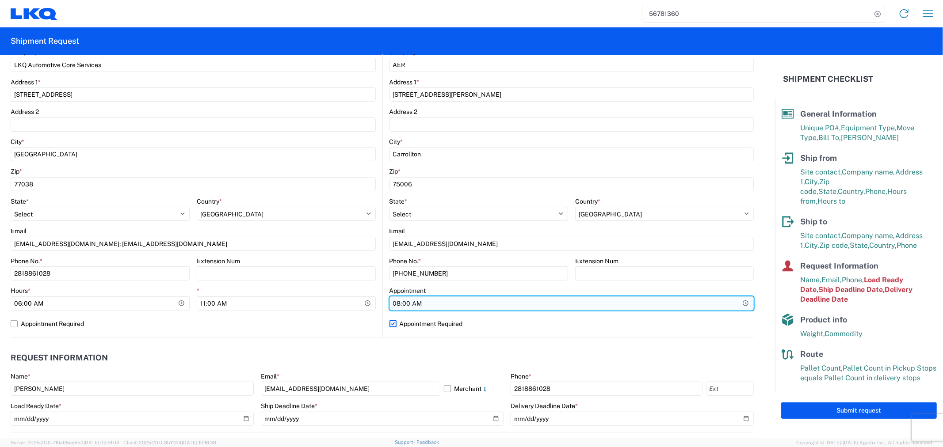
click at [482, 302] on input "08:00:00" at bounding box center [571, 304] width 365 height 14
type input "07:30"
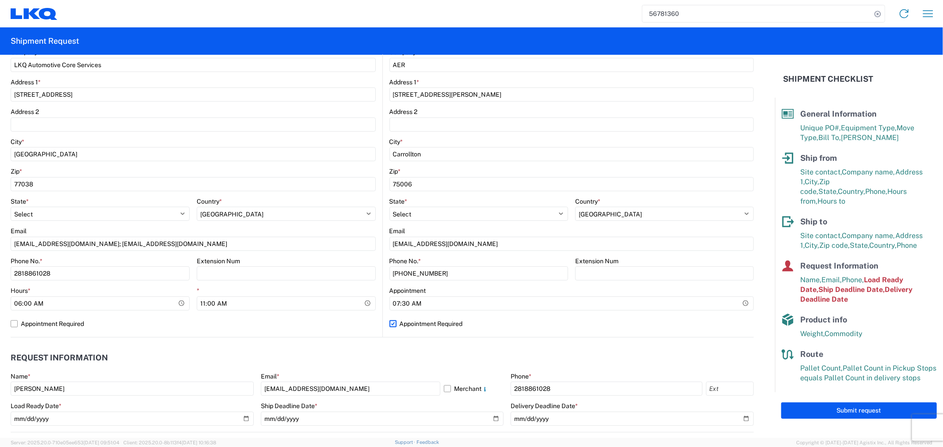
click at [526, 317] on label "Appointment Required" at bounding box center [571, 324] width 365 height 14
click at [0, 0] on input "Appointment Required" at bounding box center [0, 0] width 0 height 0
select select "TX"
select select "US"
click at [403, 329] on label "Appointment Required" at bounding box center [571, 324] width 365 height 14
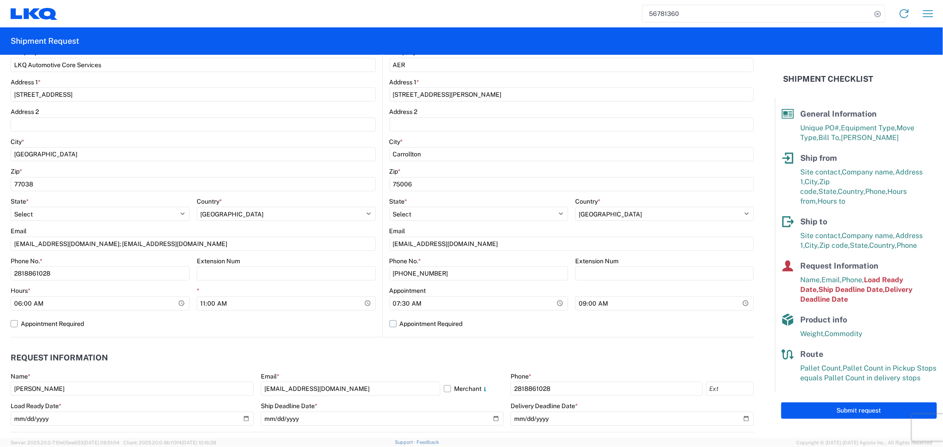
click at [0, 0] on input "Appointment Required" at bounding box center [0, 0] width 0 height 0
select select "US"
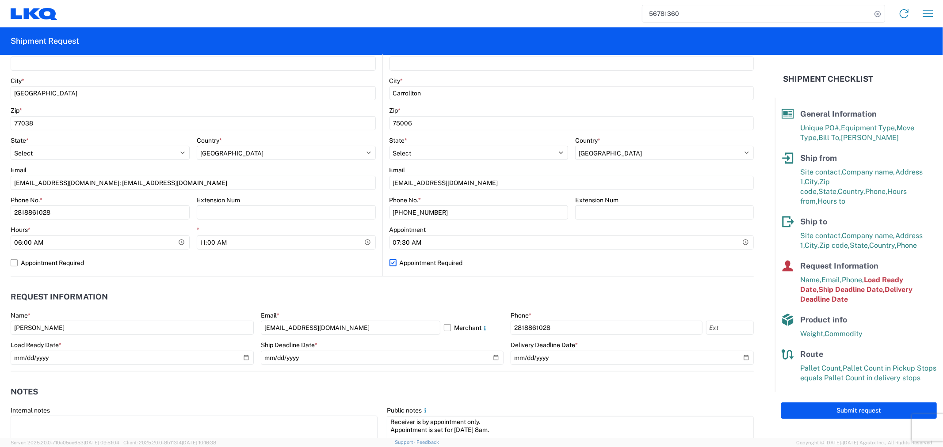
scroll to position [343, 0]
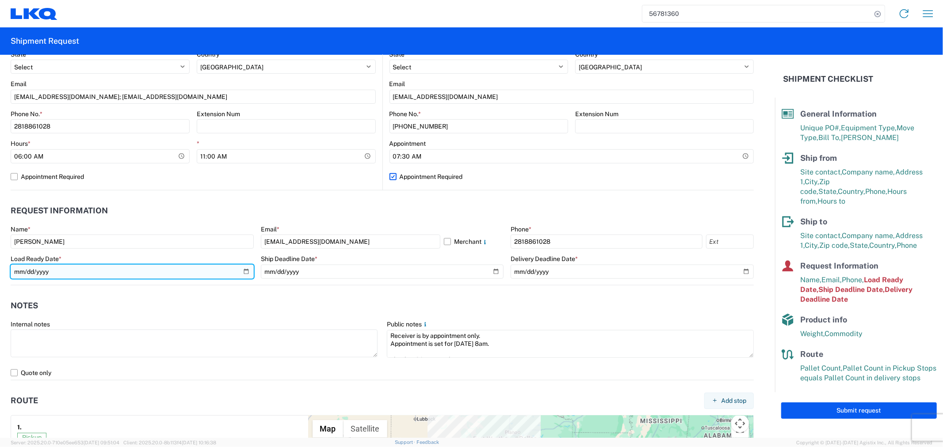
click at [246, 268] on input "2025-09-17" at bounding box center [132, 272] width 243 height 14
type input "2025-10-10"
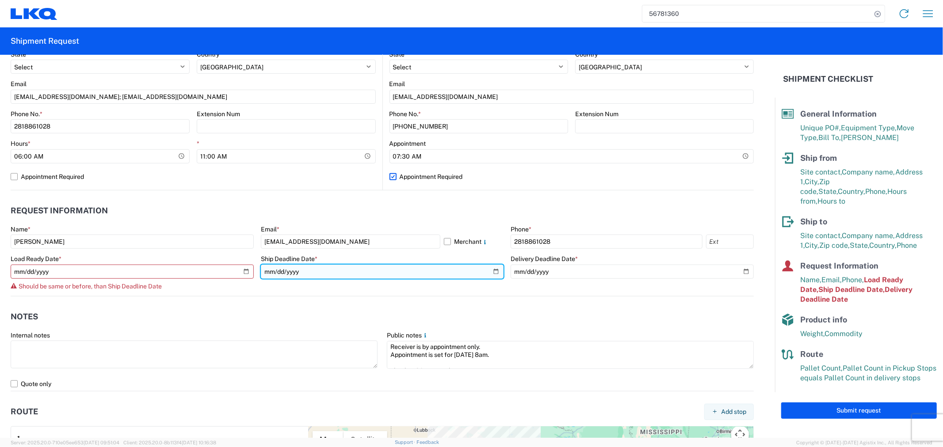
click at [492, 271] on input "2025-09-17" at bounding box center [382, 272] width 243 height 14
type input "2025-10-10"
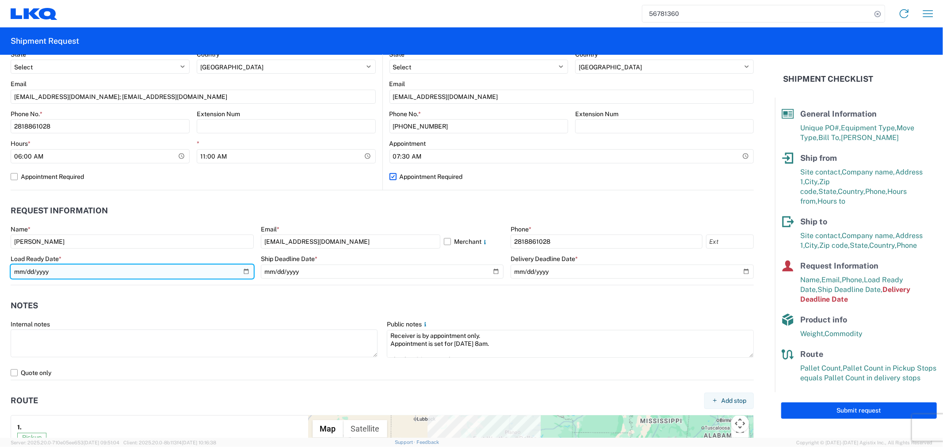
click at [245, 269] on input "2025-10-10" at bounding box center [132, 272] width 243 height 14
type input "2025-10-09"
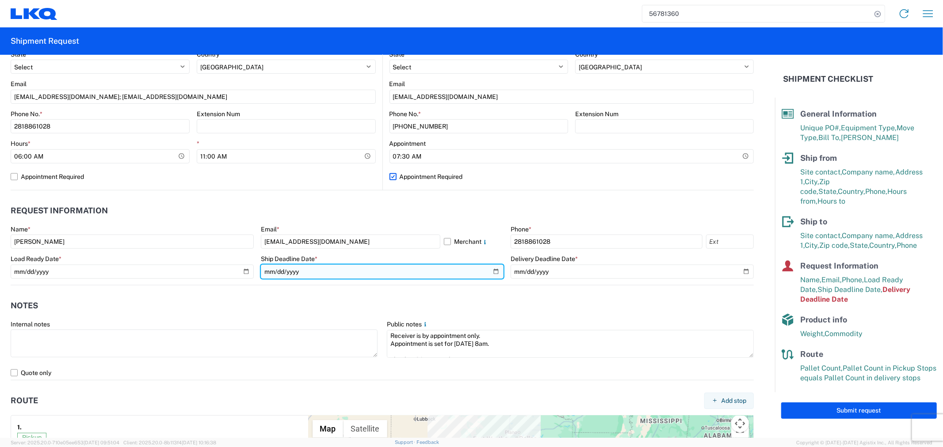
click at [492, 273] on input "2025-10-10" at bounding box center [382, 272] width 243 height 14
type input "2025-10-09"
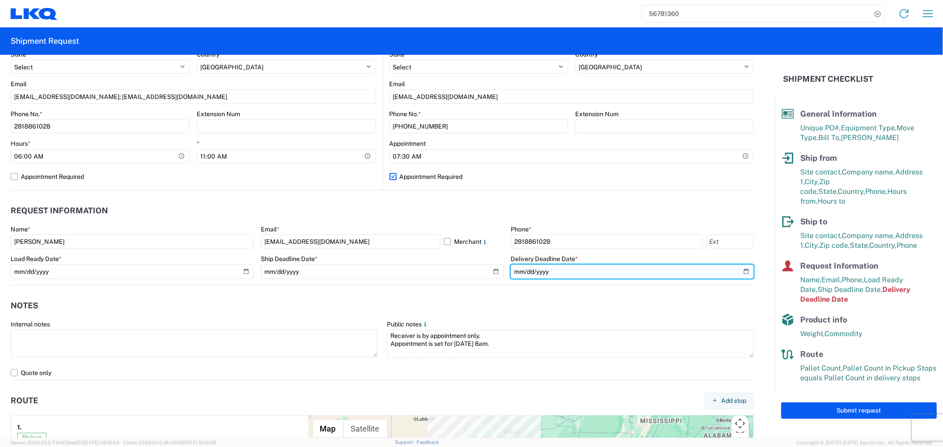
click at [736, 271] on input "2025-09-18" at bounding box center [632, 272] width 243 height 14
type input "2025-10-10"
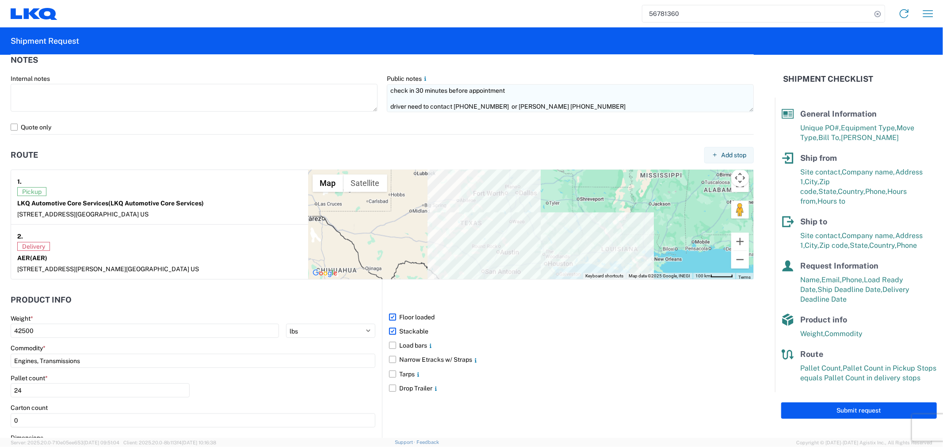
scroll to position [0, 0]
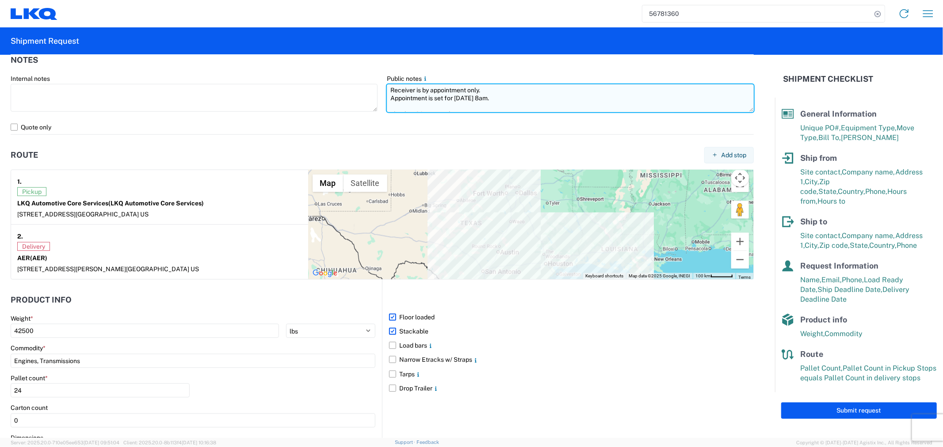
click at [466, 99] on textarea "Receiver is by appointment only. Appointment is set for 09/18/2025 at 8am. chec…" at bounding box center [570, 98] width 367 height 28
click at [497, 95] on textarea "Receiver is by appointment only. Appointment is set for 10/10/2025 at 8am. chec…" at bounding box center [570, 98] width 367 height 28
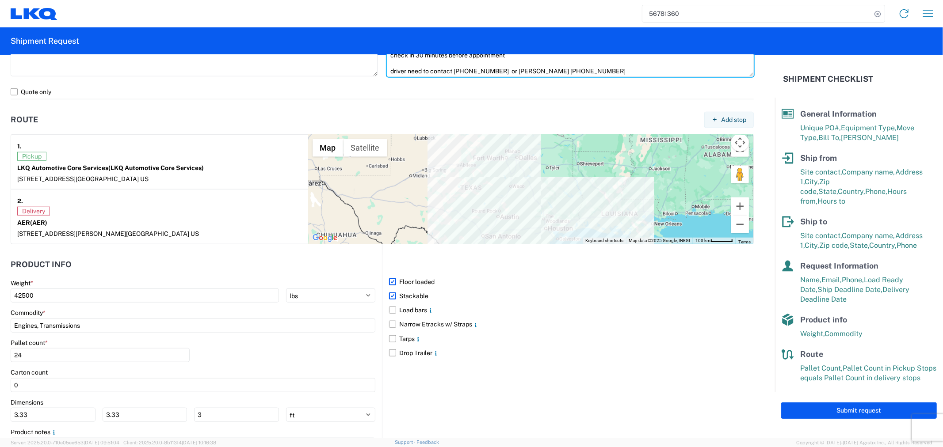
scroll to position [677, 0]
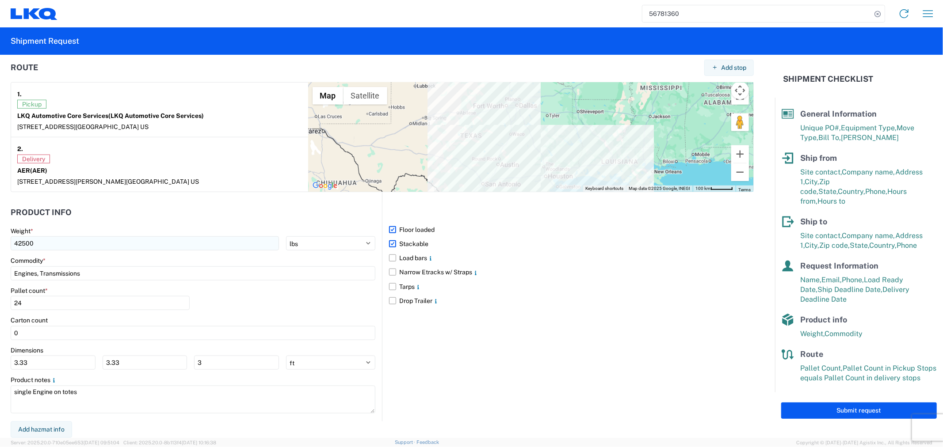
type textarea "Receiver is by appointment only. Appointment is set for 10/10/2025 at 7:30am. c…"
drag, startPoint x: 51, startPoint y: 242, endPoint x: -4, endPoint y: 242, distance: 55.3
click at [0, 242] on html "56781360 Home Shipment request Shipment tracking Shipment Request General Infor…" at bounding box center [471, 223] width 943 height 447
type input "42000"
click at [815, 412] on div "Submit request" at bounding box center [859, 411] width 168 height 37
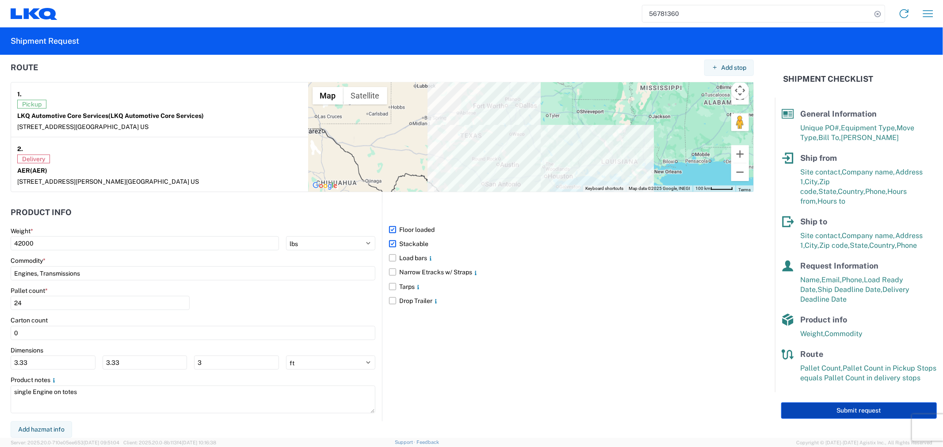
click at [819, 403] on button "Submit request" at bounding box center [859, 411] width 156 height 16
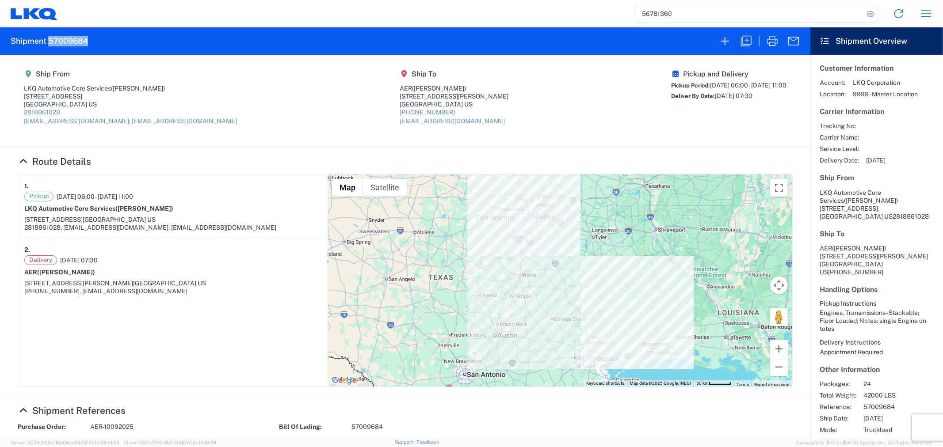
drag, startPoint x: 92, startPoint y: 38, endPoint x: 47, endPoint y: 40, distance: 44.7
click at [47, 40] on agx-form-header "Shipment 57009684" at bounding box center [405, 40] width 810 height 27
copy h2 "57009684"
click at [299, 132] on agx-shipment-main-routing-info "Ship From LKQ Automotive Core Services (Alfredo Canales) 1714 West Mout Houston…" at bounding box center [405, 101] width 775 height 74
